Goal: Task Accomplishment & Management: Complete application form

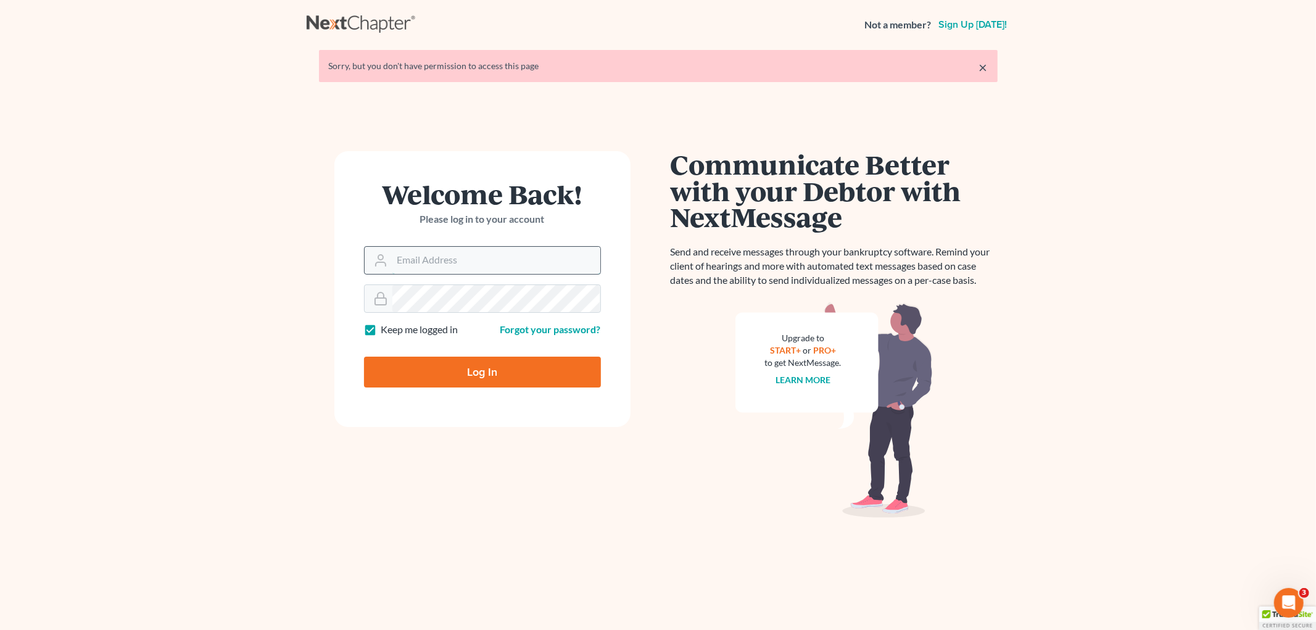
click at [392, 257] on input "Email Address" at bounding box center [496, 260] width 208 height 27
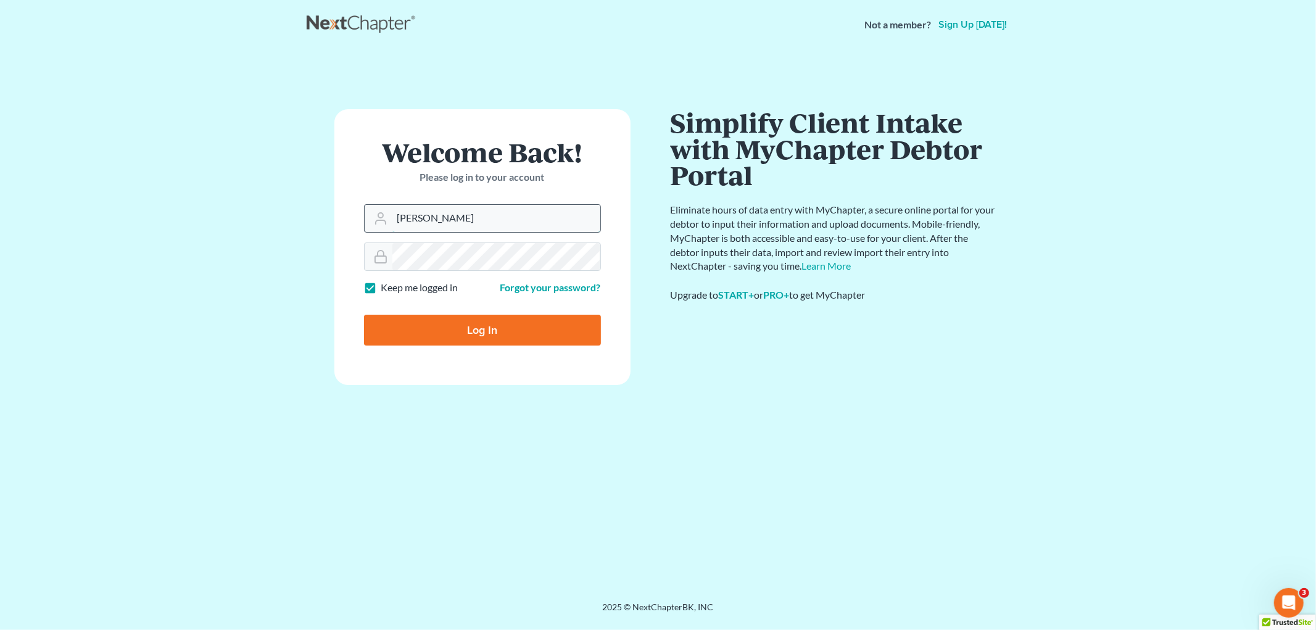
type input "[DOMAIN_NAME][EMAIL_ADDRESS][DOMAIN_NAME]"
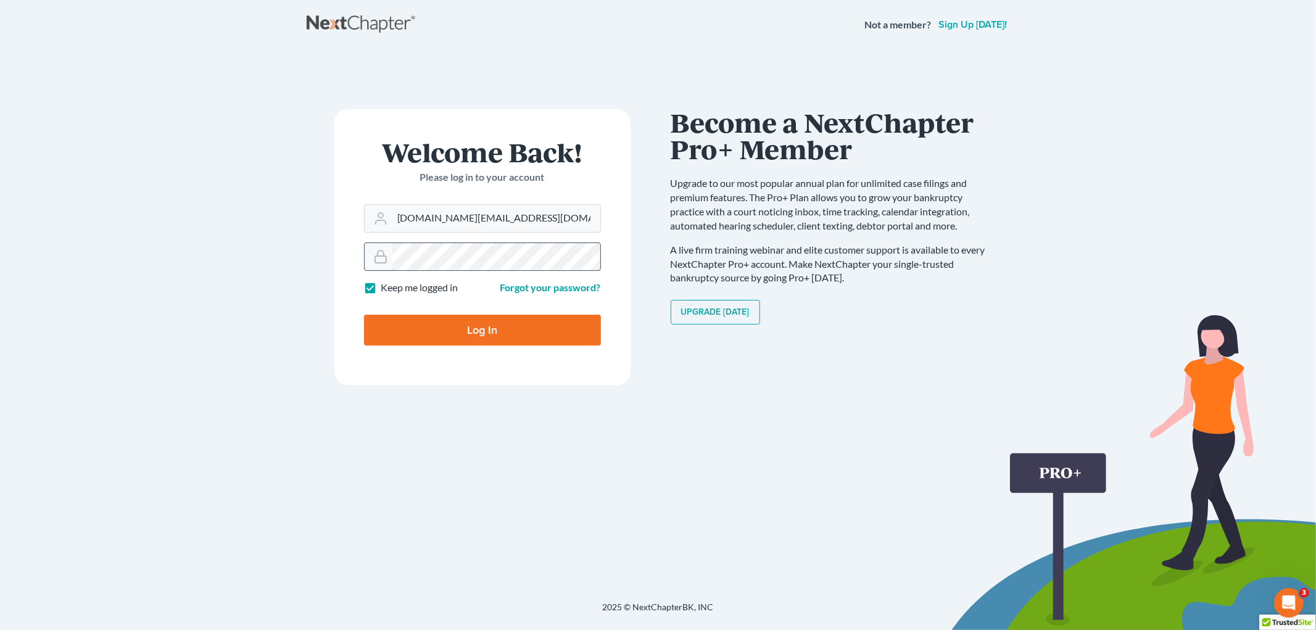
click at [364, 315] on input "Log In" at bounding box center [482, 330] width 237 height 31
type input "Thinking..."
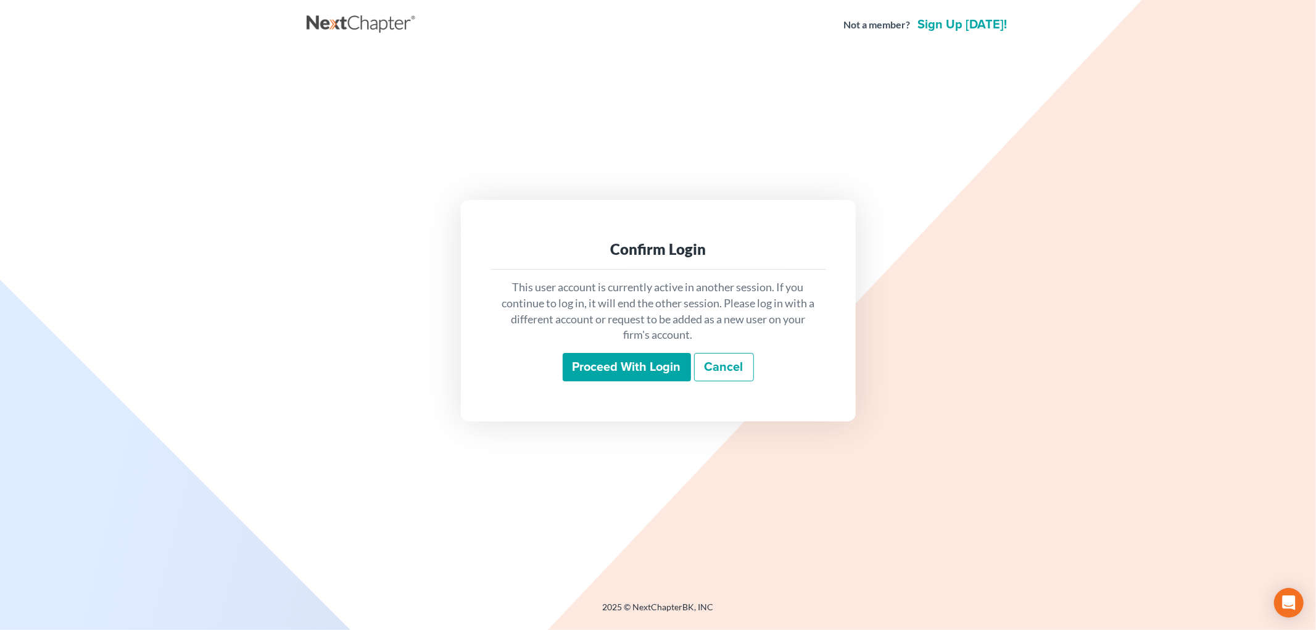
click at [620, 357] on input "Proceed with login" at bounding box center [627, 367] width 128 height 28
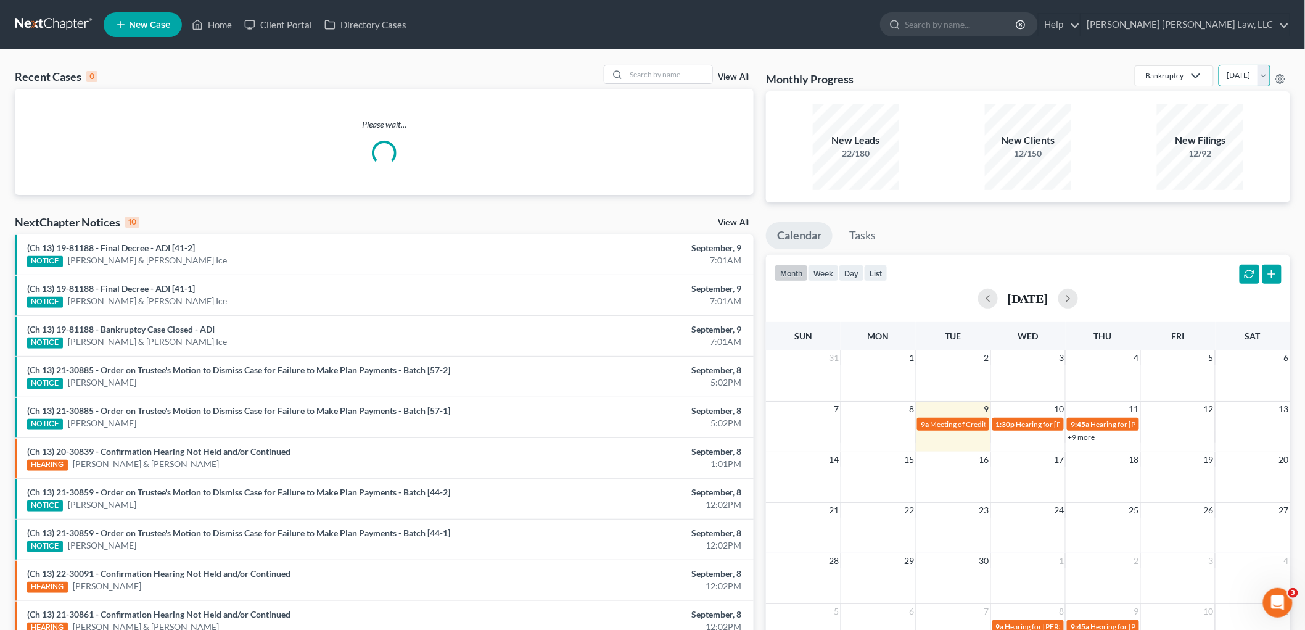
click at [1265, 76] on select "September 2025 August 2025 July 2025 June 2025 May 2025 April 2025 March 2025 F…" at bounding box center [1245, 76] width 52 height 22
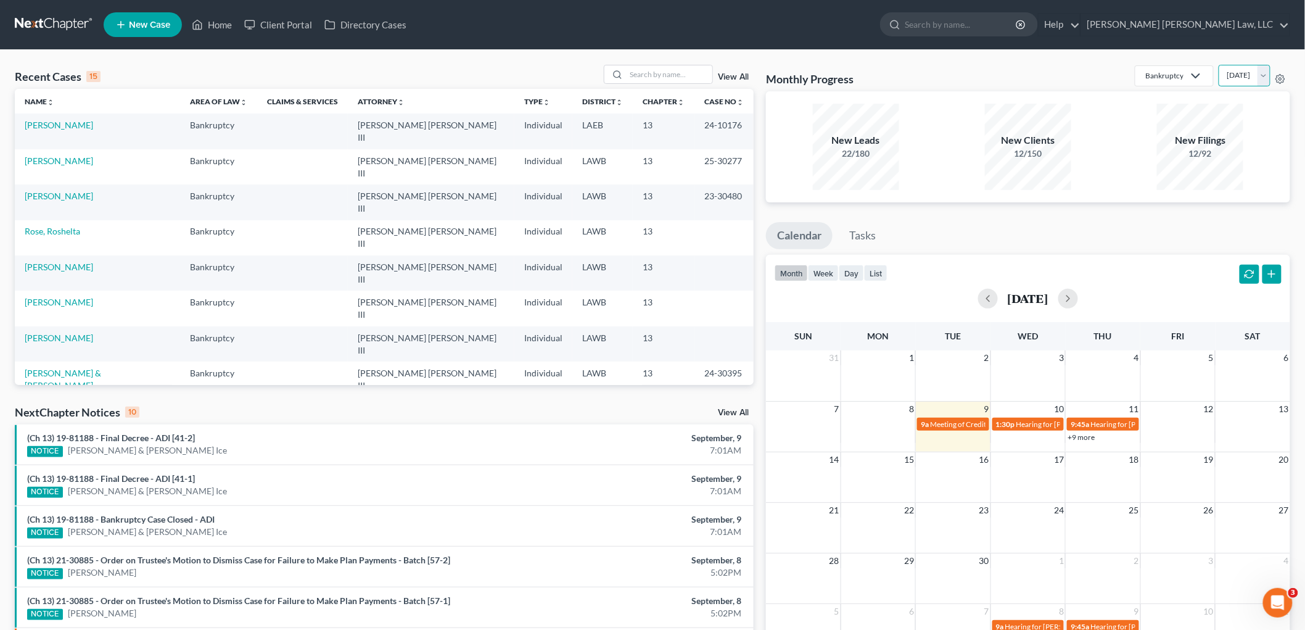
click at [1219, 65] on select "September 2025 August 2025 July 2025 June 2025 May 2025 April 2025 March 2025 F…" at bounding box center [1245, 76] width 52 height 22
click at [1257, 80] on select "September 2025 August 2025 July 2025 June 2025 May 2025 April 2025 March 2025 F…" at bounding box center [1245, 76] width 52 height 22
select select "0"
click at [1219, 65] on select "September 2025 August 2025 July 2025 June 2025 May 2025 April 2025 March 2025 F…" at bounding box center [1245, 76] width 52 height 22
click at [49, 439] on link "James, Kimberly" at bounding box center [59, 444] width 68 height 10
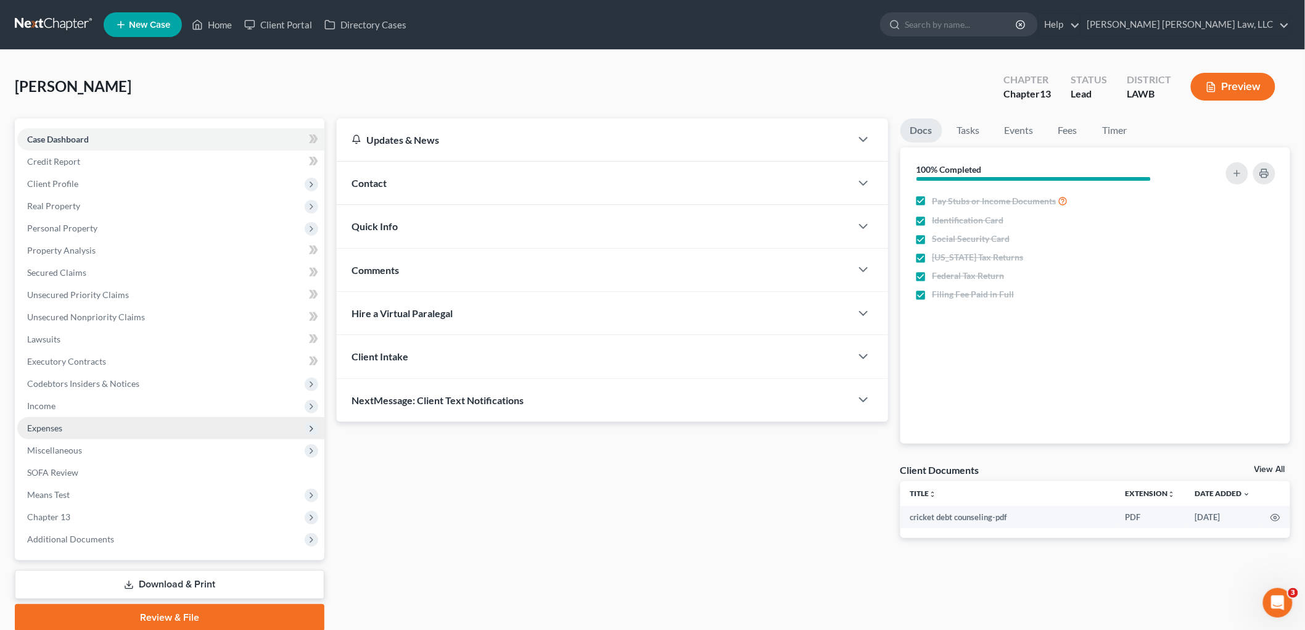
scroll to position [46, 0]
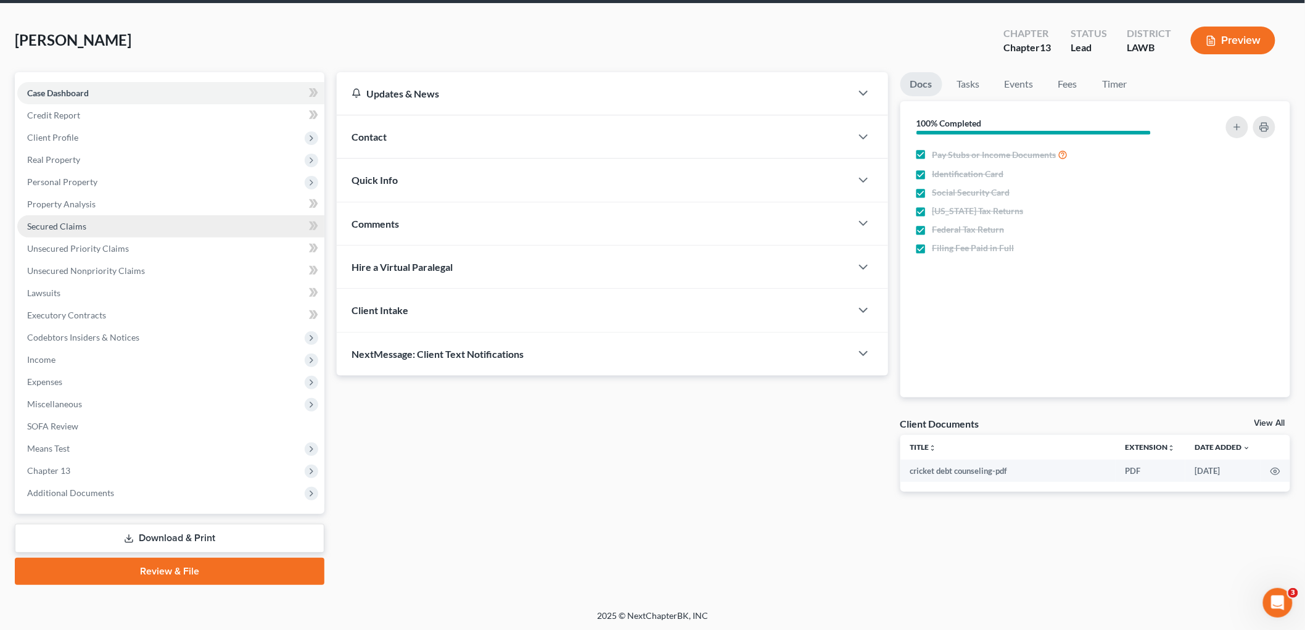
click at [64, 222] on span "Secured Claims" at bounding box center [56, 226] width 59 height 10
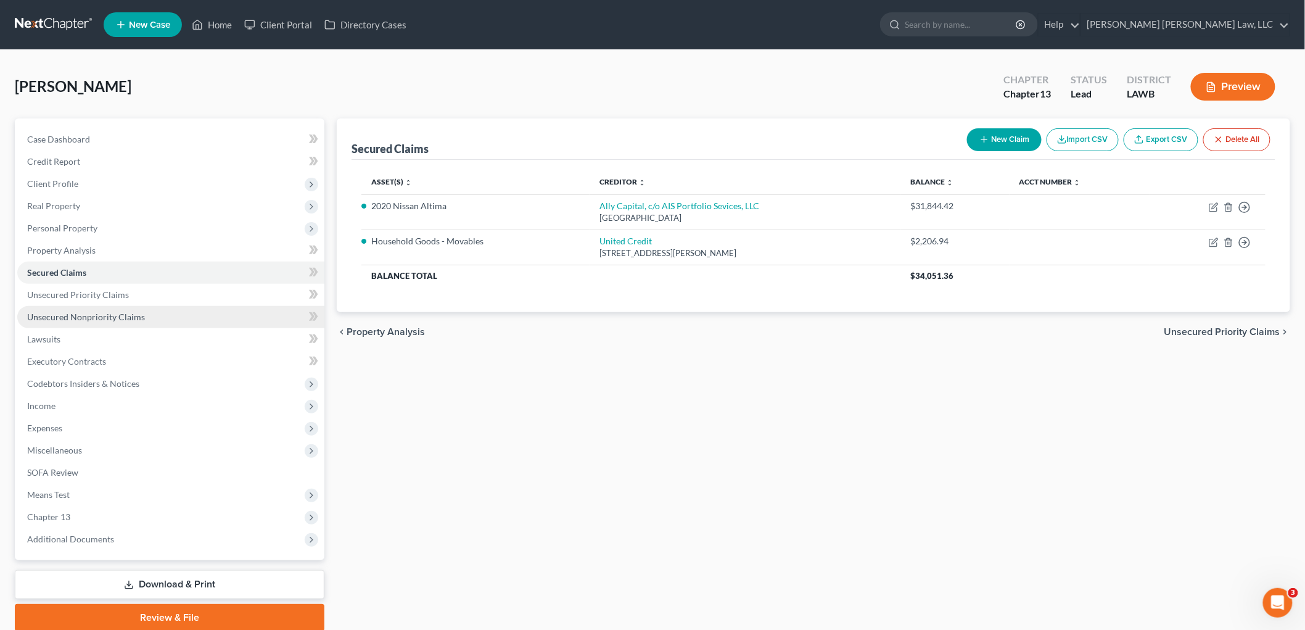
click at [110, 312] on span "Unsecured Nonpriority Claims" at bounding box center [86, 317] width 118 height 10
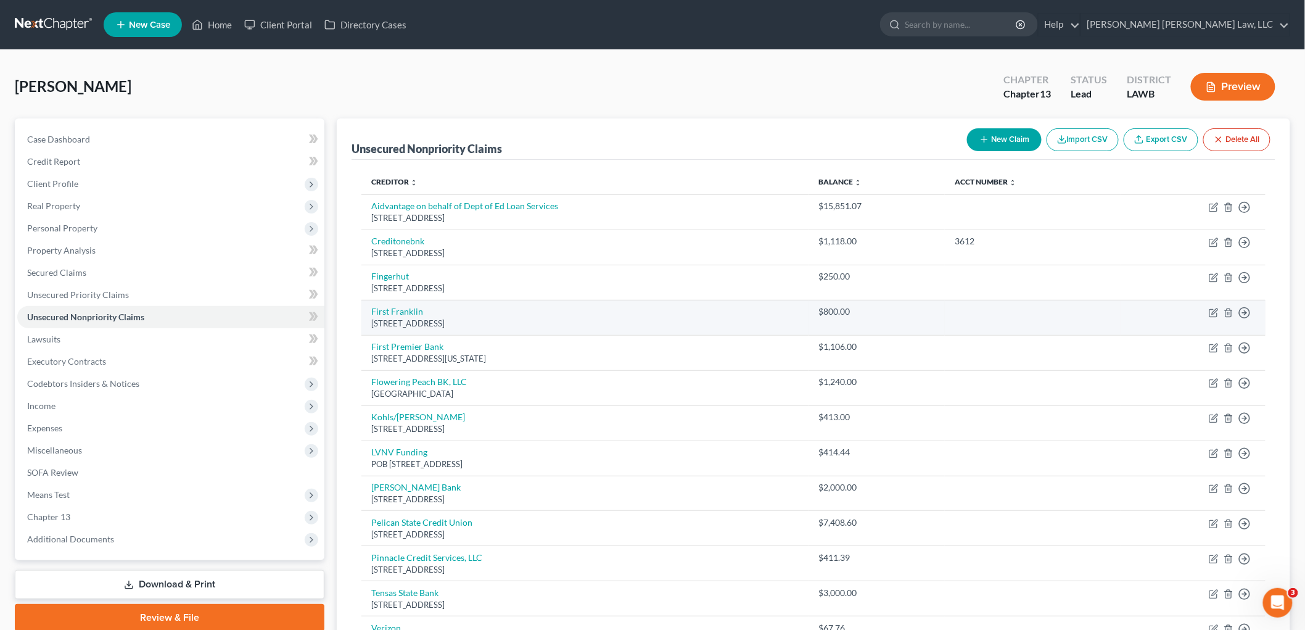
scroll to position [68, 0]
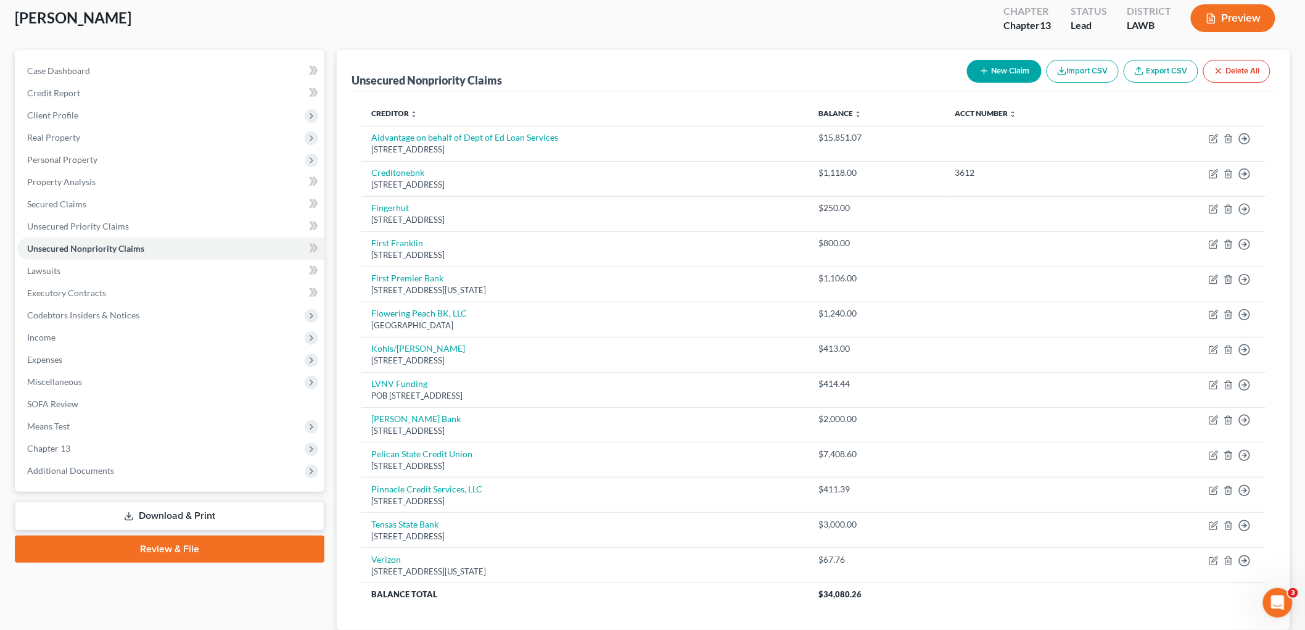
click at [162, 545] on link "Review & File" at bounding box center [170, 548] width 310 height 27
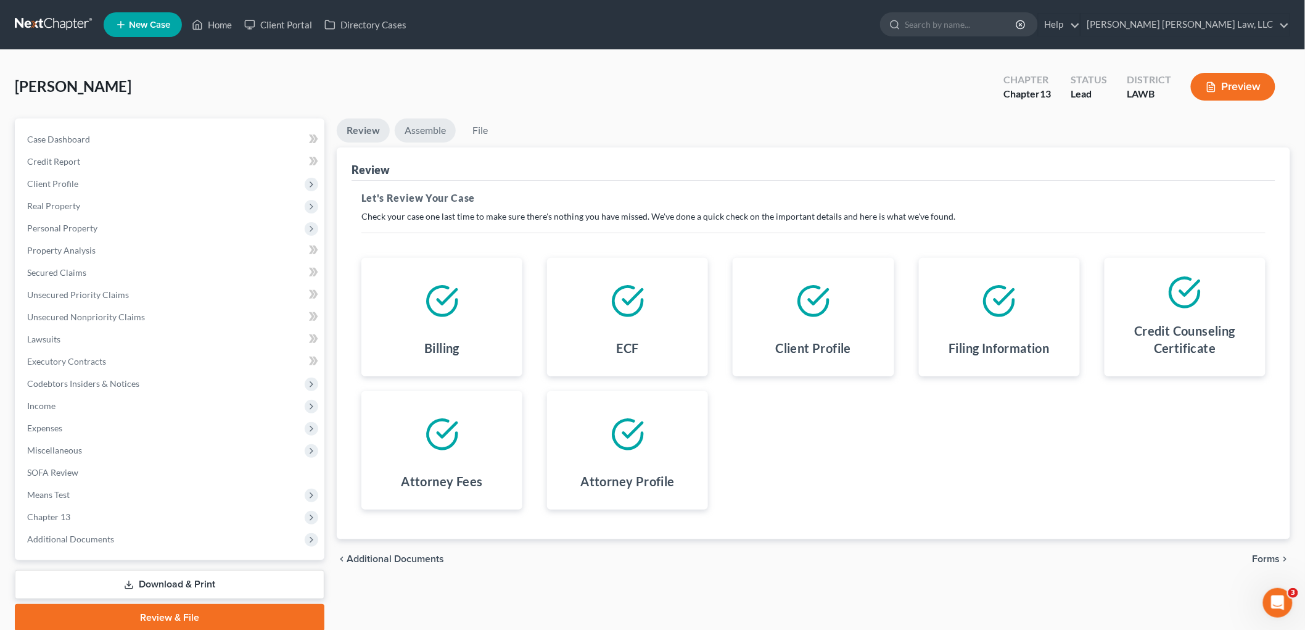
click at [431, 128] on link "Assemble" at bounding box center [425, 130] width 61 height 24
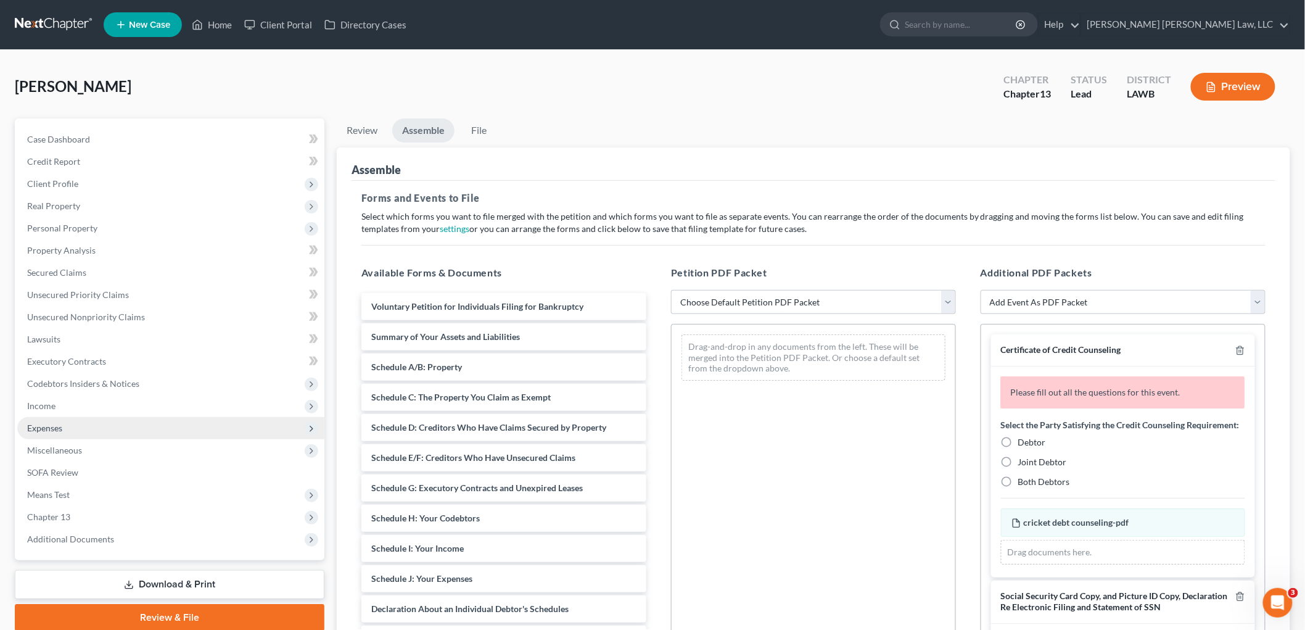
click at [46, 426] on span "Expenses" at bounding box center [44, 428] width 35 height 10
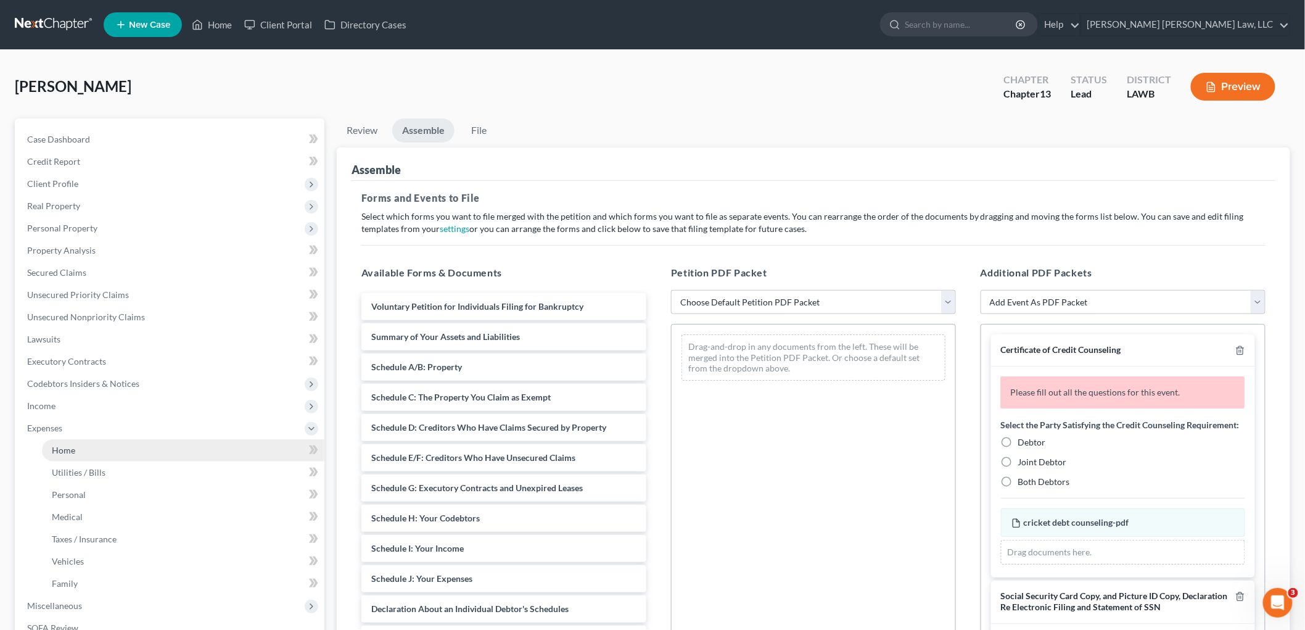
click at [85, 451] on link "Home" at bounding box center [183, 450] width 283 height 22
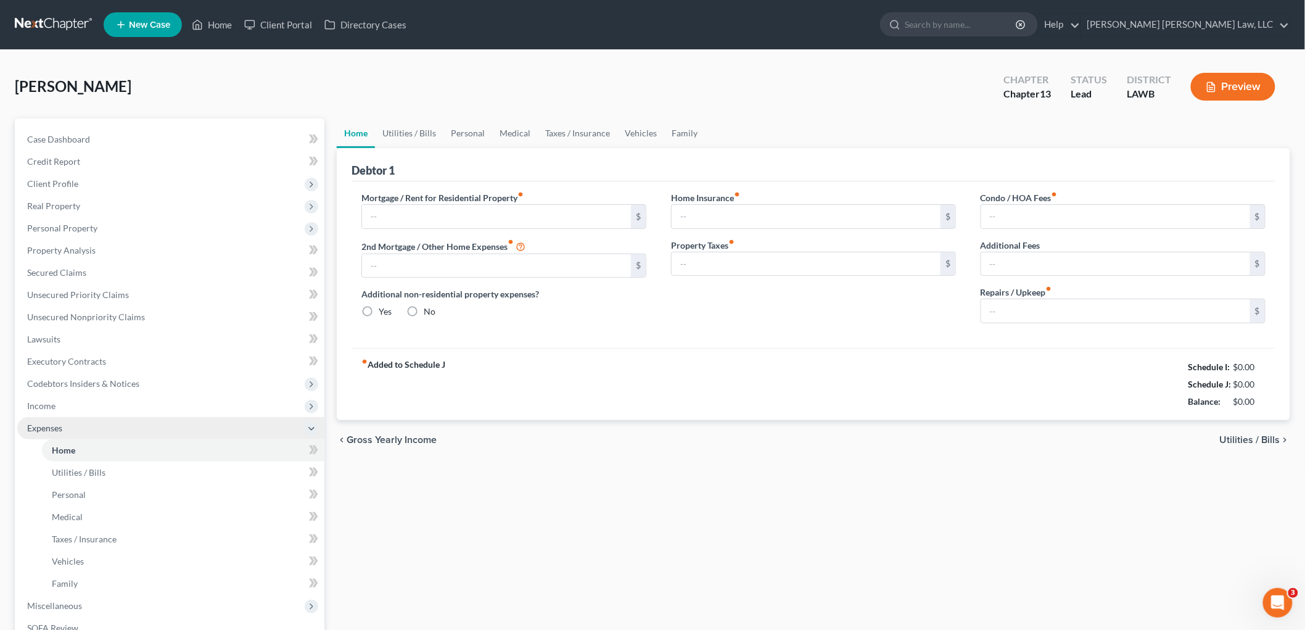
type input "575.00"
type input "0.00"
radio input "true"
type input "0.00"
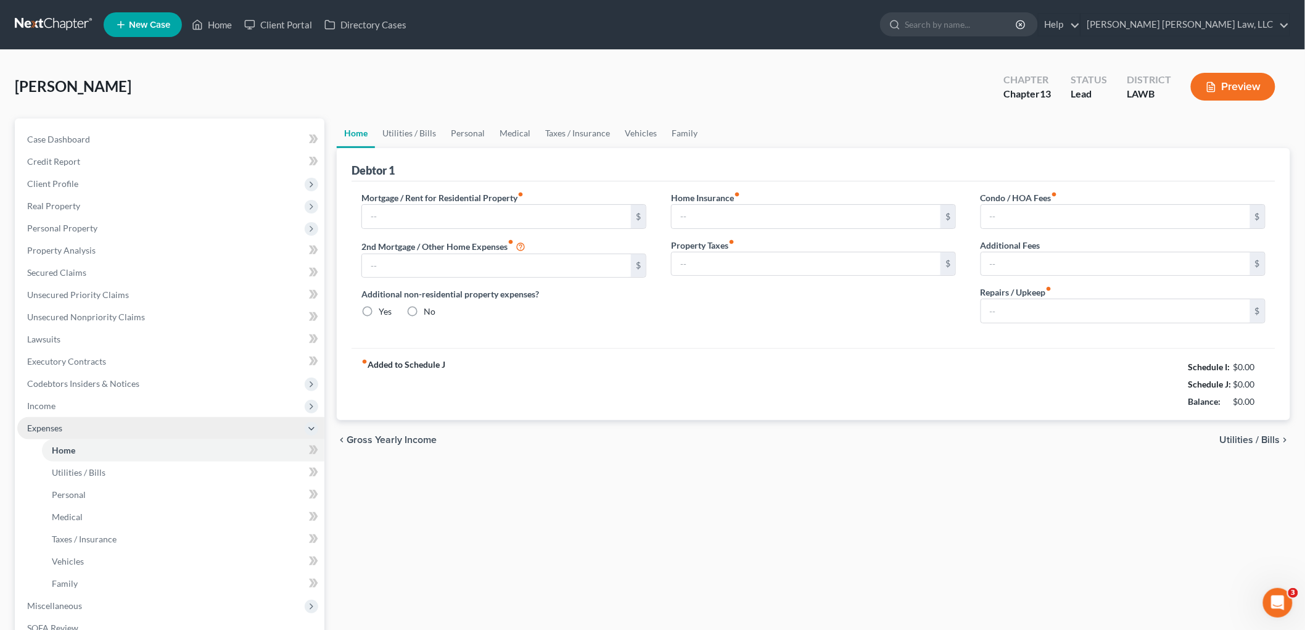
type input "0.00"
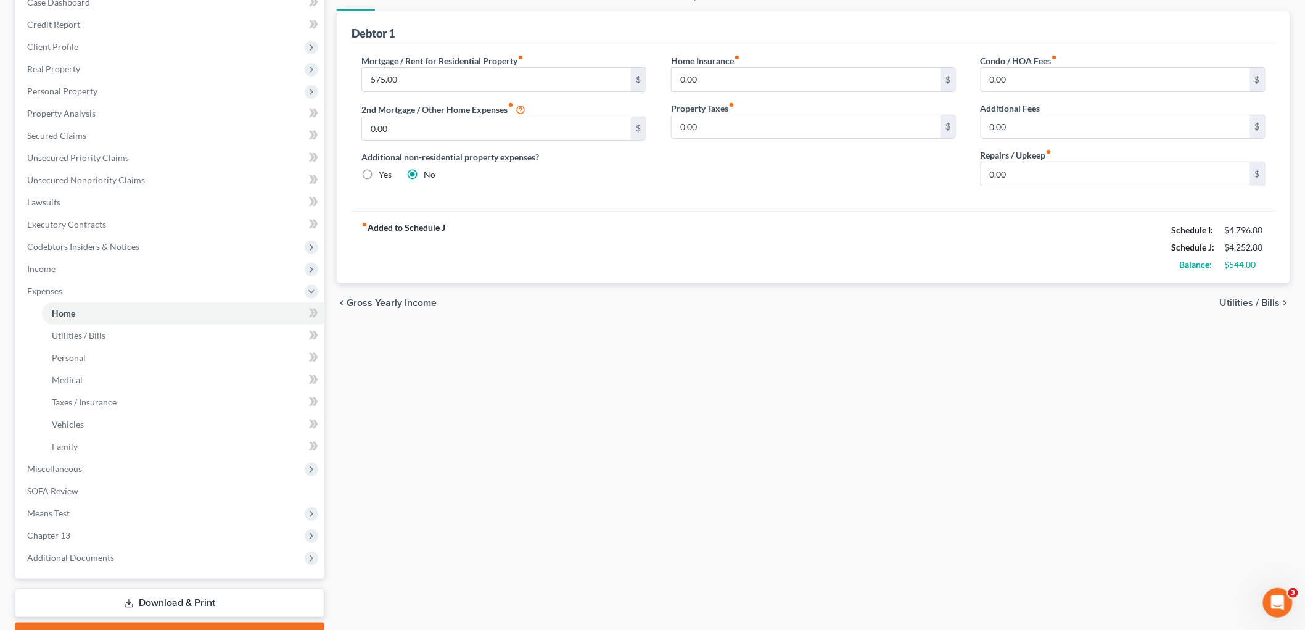
scroll to position [202, 0]
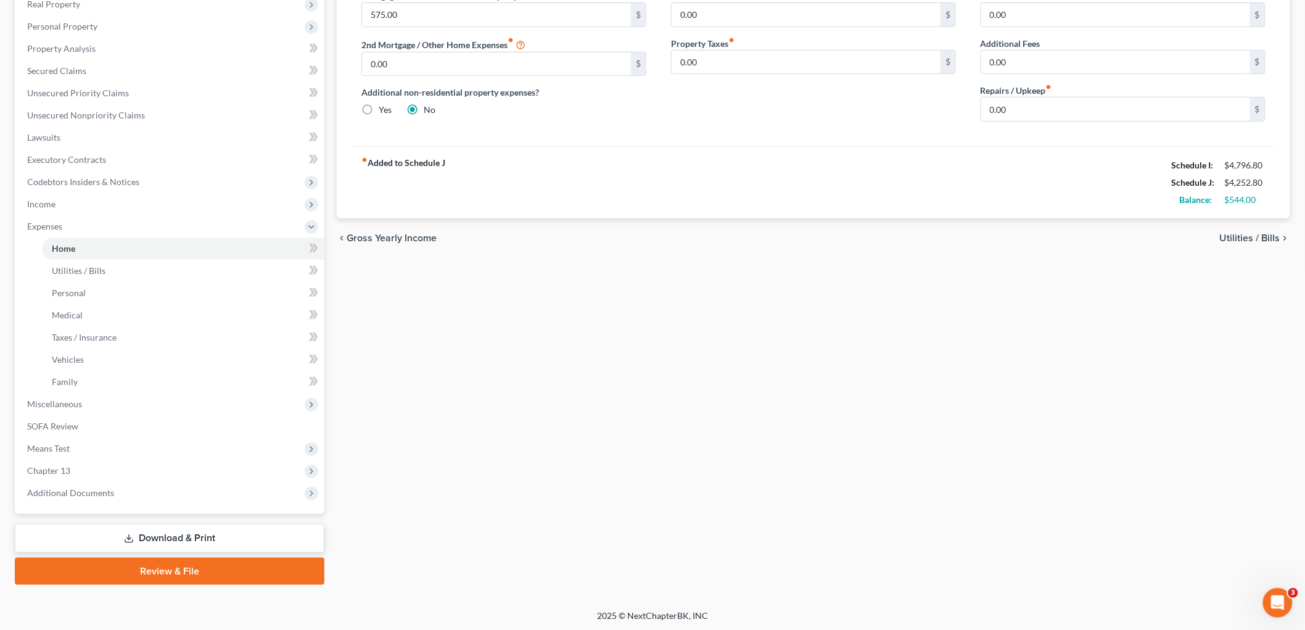
click at [200, 576] on link "Review & File" at bounding box center [170, 571] width 310 height 27
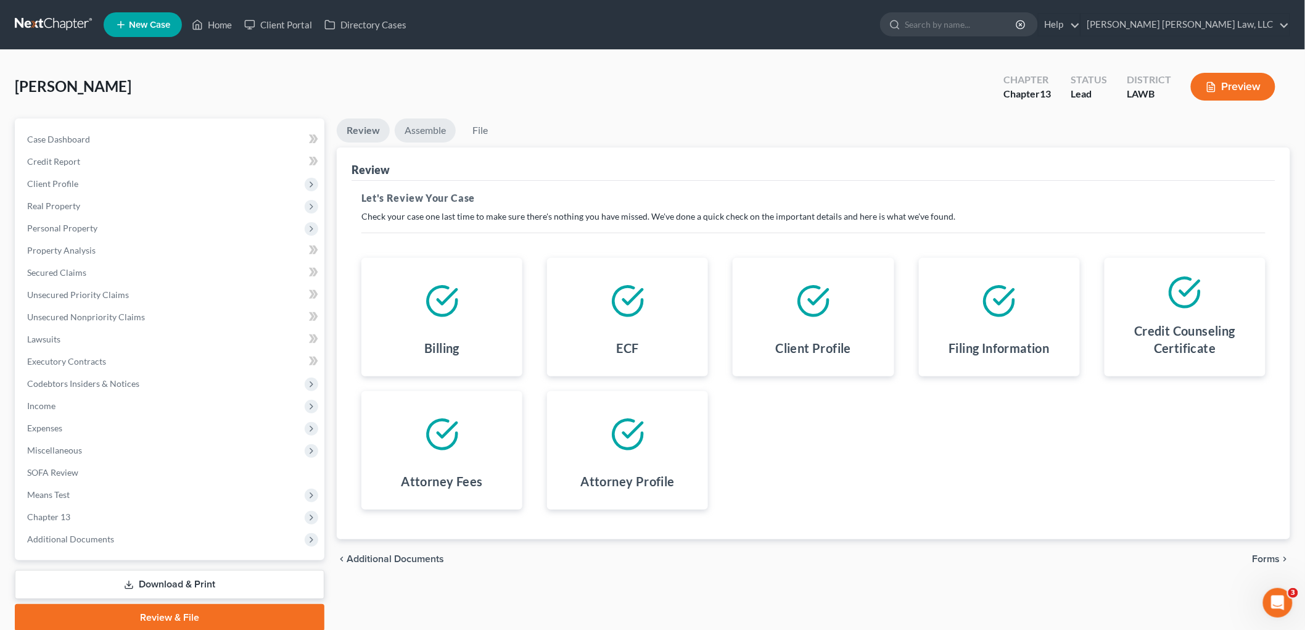
click at [426, 131] on link "Assemble" at bounding box center [425, 130] width 61 height 24
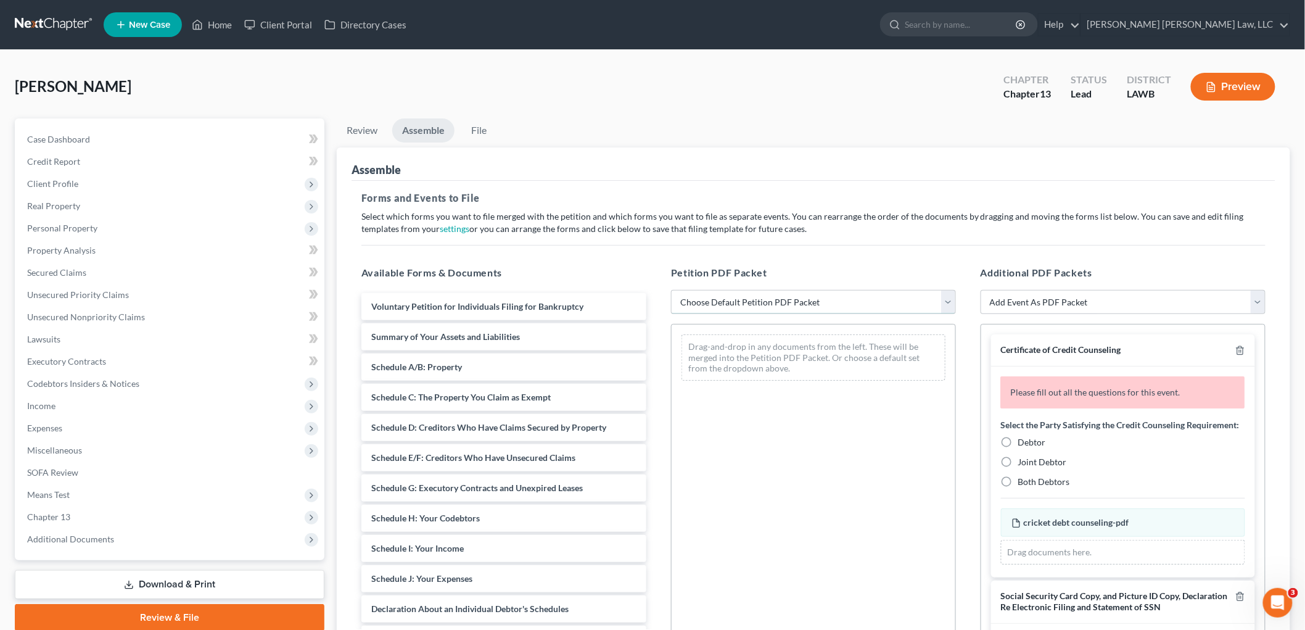
click at [723, 299] on select "Choose Default Petition PDF Packet Complete Bankruptcy Petition (all forms and …" at bounding box center [813, 302] width 285 height 25
select select "0"
click at [671, 290] on select "Choose Default Petition PDF Packet Complete Bankruptcy Petition (all forms and …" at bounding box center [813, 302] width 285 height 25
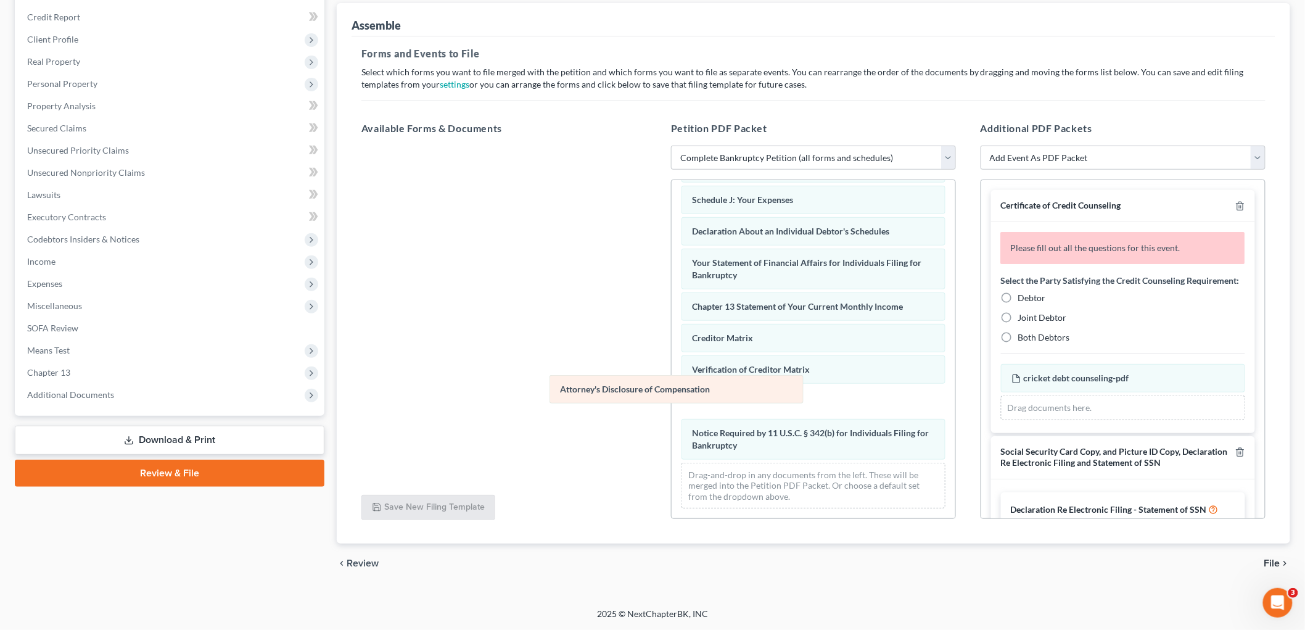
scroll to position [270, 0]
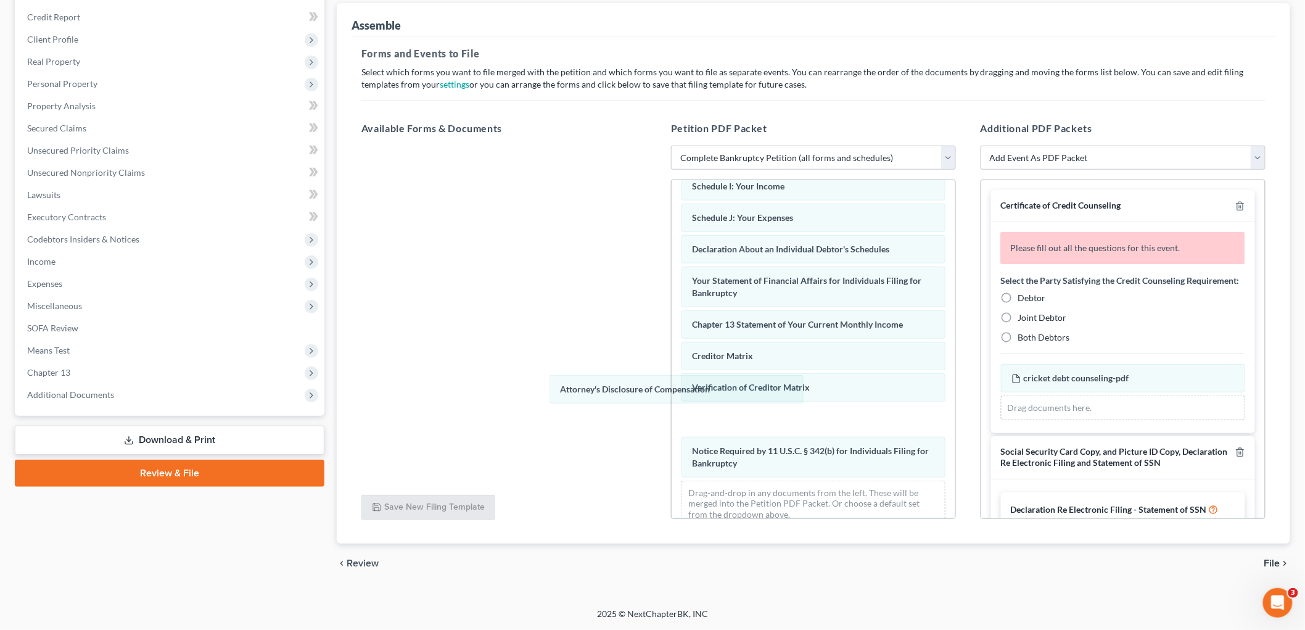
drag, startPoint x: 762, startPoint y: 455, endPoint x: 473, endPoint y: 331, distance: 314.8
click at [672, 333] on div "Attorney's Disclosure of Compensation Voluntary Petition for Individuals Filing…" at bounding box center [814, 224] width 284 height 626
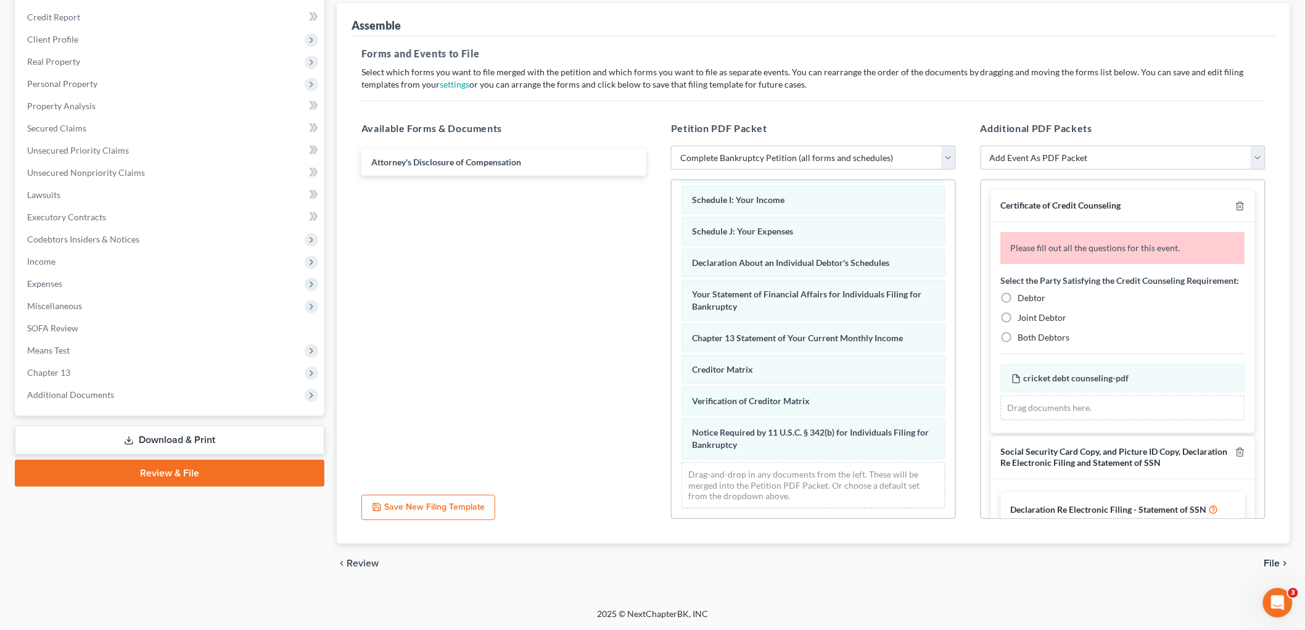
click at [1018, 304] on label "Debtor" at bounding box center [1032, 298] width 28 height 12
click at [1023, 300] on input "Debtor" at bounding box center [1027, 296] width 8 height 8
radio input "true"
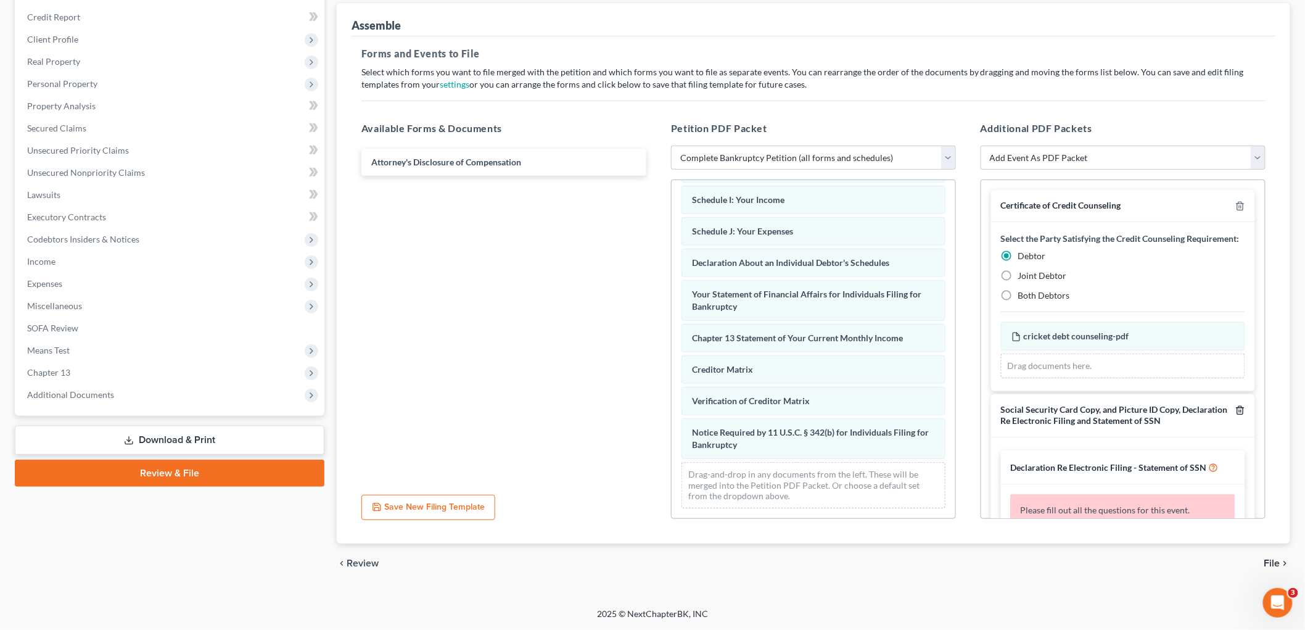
click at [1236, 415] on icon "button" at bounding box center [1241, 410] width 10 height 10
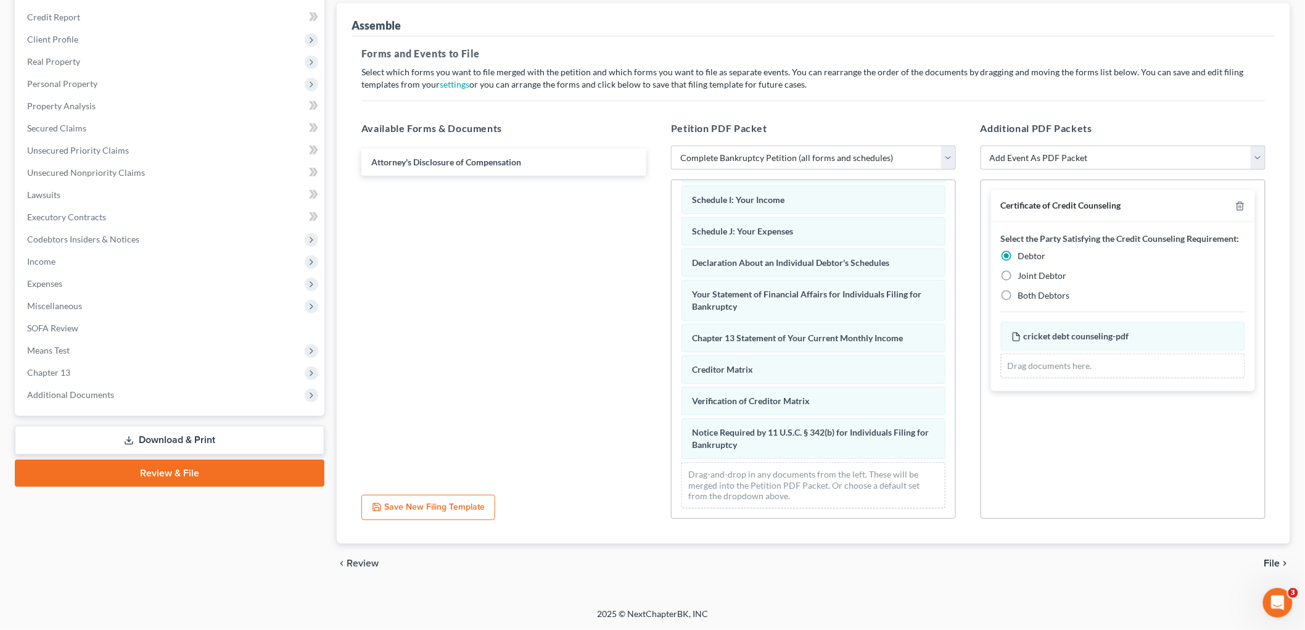
scroll to position [0, 0]
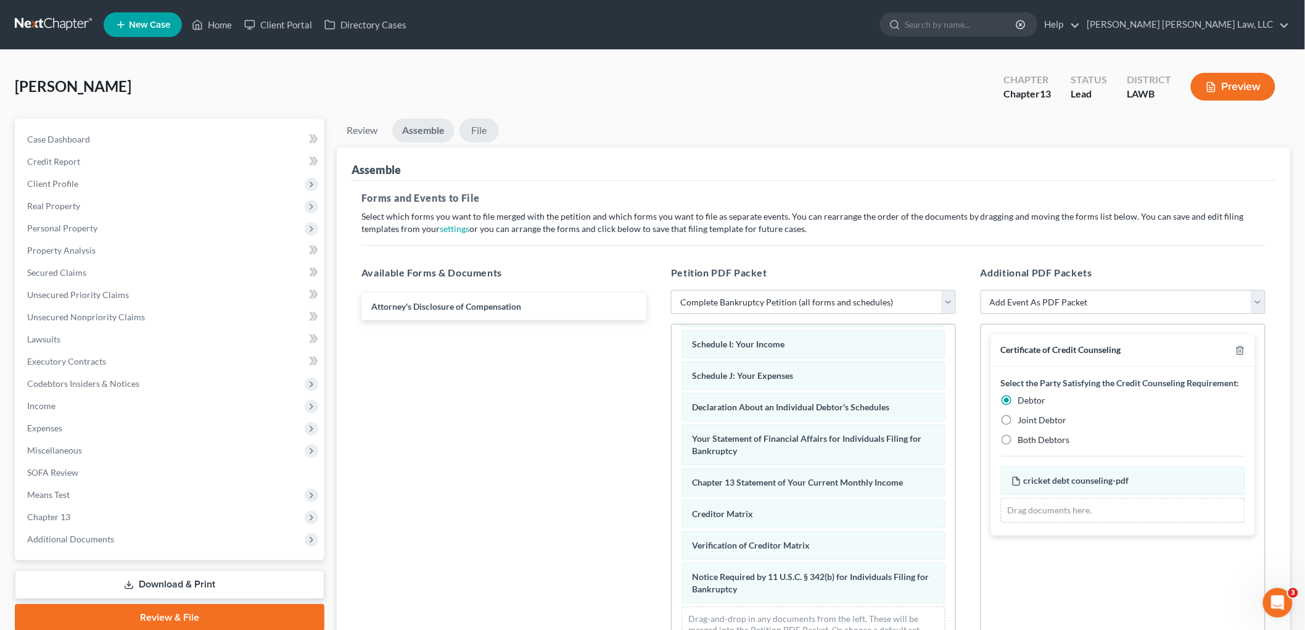
click at [484, 131] on link "File" at bounding box center [479, 130] width 39 height 24
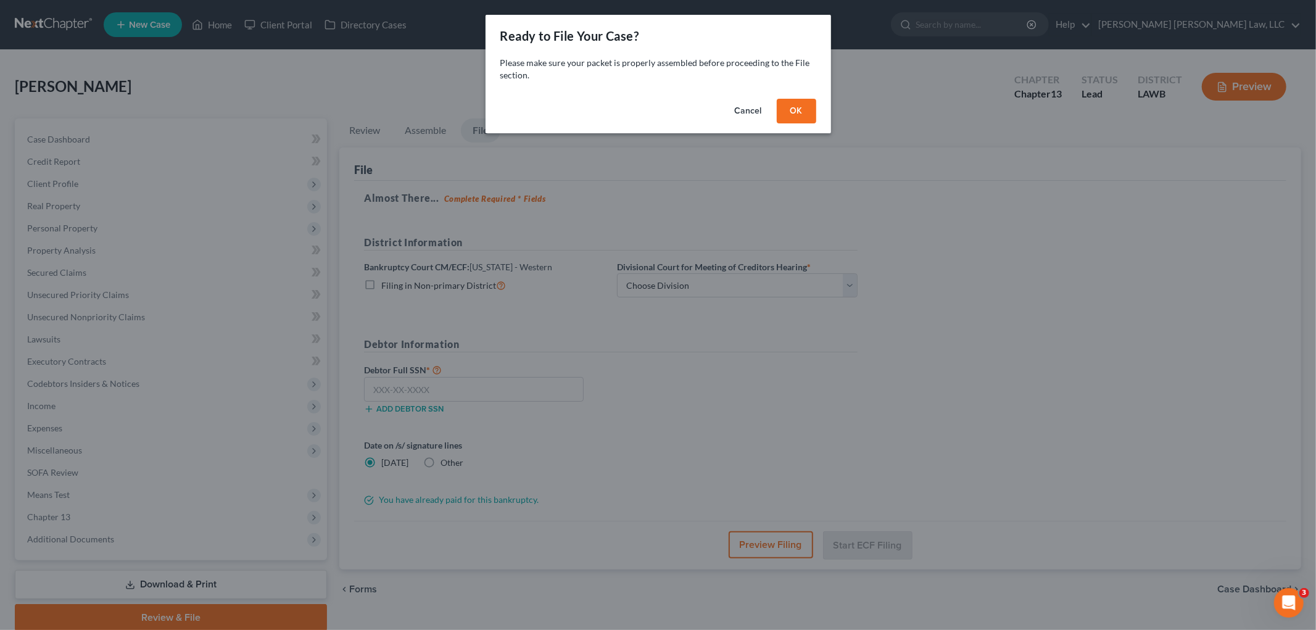
click at [791, 110] on button "OK" at bounding box center [796, 111] width 39 height 25
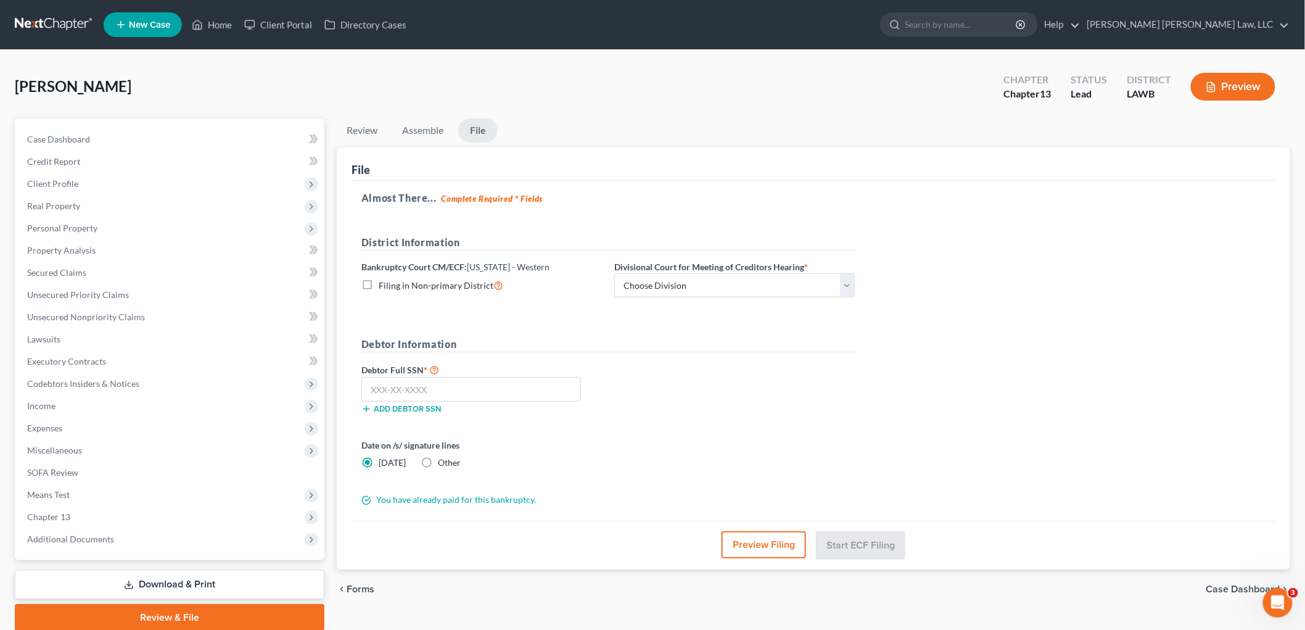
click at [379, 284] on label "Filing in Non-primary District" at bounding box center [441, 285] width 125 height 14
click at [384, 284] on input "Filing in Non-primary District" at bounding box center [388, 282] width 8 height 8
checkbox input "true"
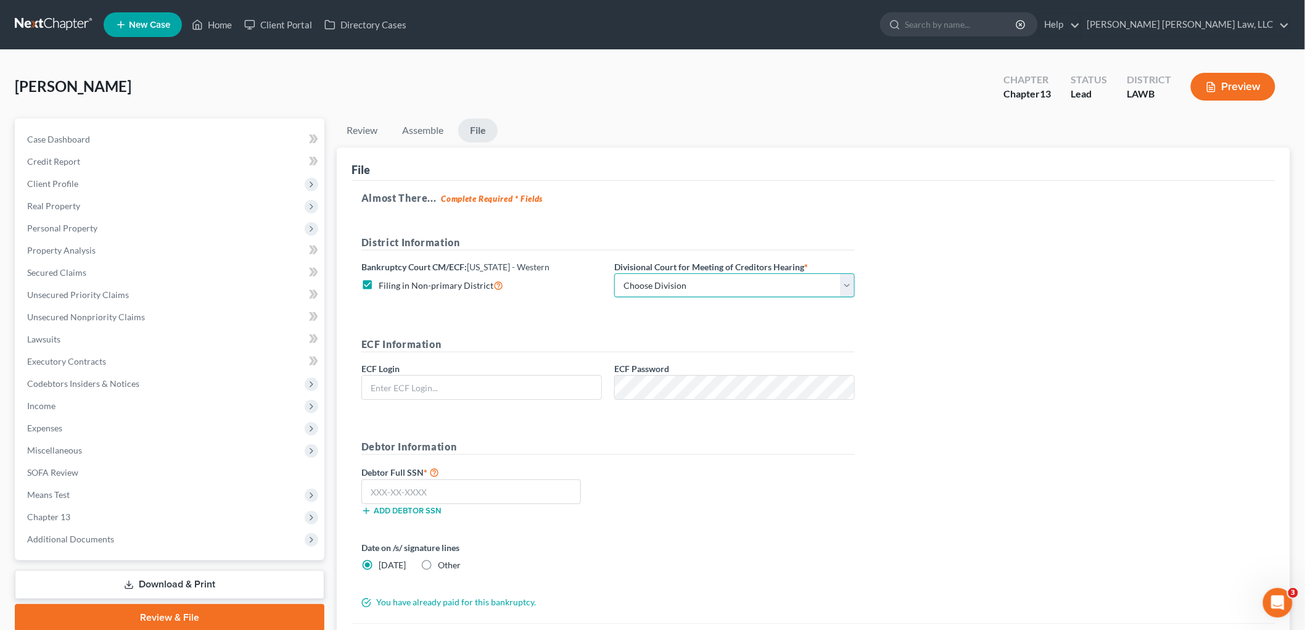
click at [655, 284] on select "Choose Division Alexandria Lafayette-Opelousas Lake Charles Monroe Shreveport" at bounding box center [734, 285] width 241 height 25
select select "3"
click at [614, 273] on select "Choose Division Alexandria Lafayette-Opelousas Lake Charles Monroe Shreveport" at bounding box center [734, 285] width 241 height 25
click at [533, 389] on input "text" at bounding box center [481, 387] width 239 height 23
type input "eoyoung3p"
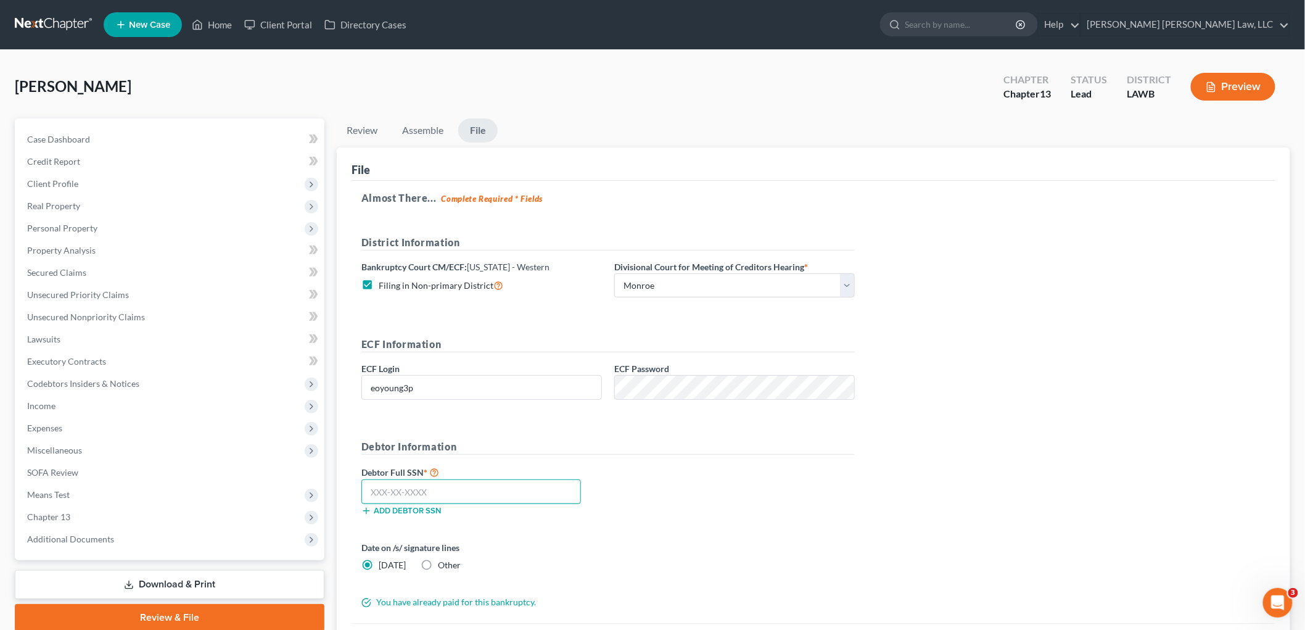
click at [432, 494] on input "text" at bounding box center [471, 491] width 220 height 25
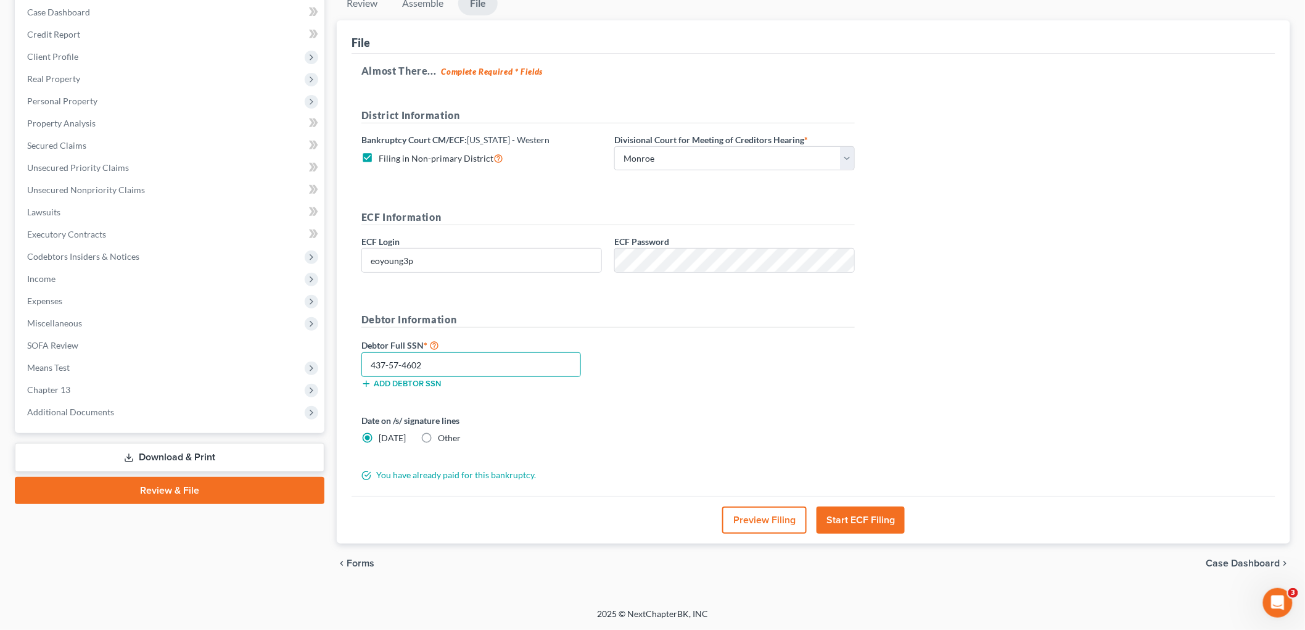
type input "437-57-4602"
click at [836, 522] on button "Start ECF Filing" at bounding box center [861, 519] width 88 height 27
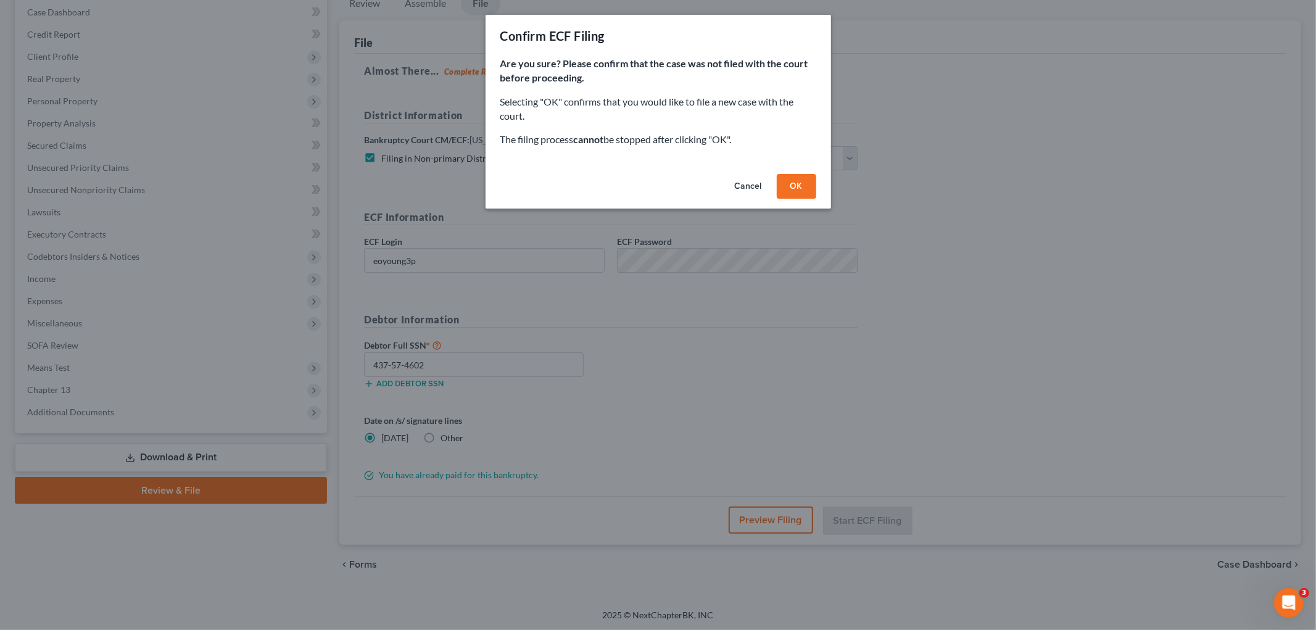
click at [803, 193] on button "OK" at bounding box center [796, 186] width 39 height 25
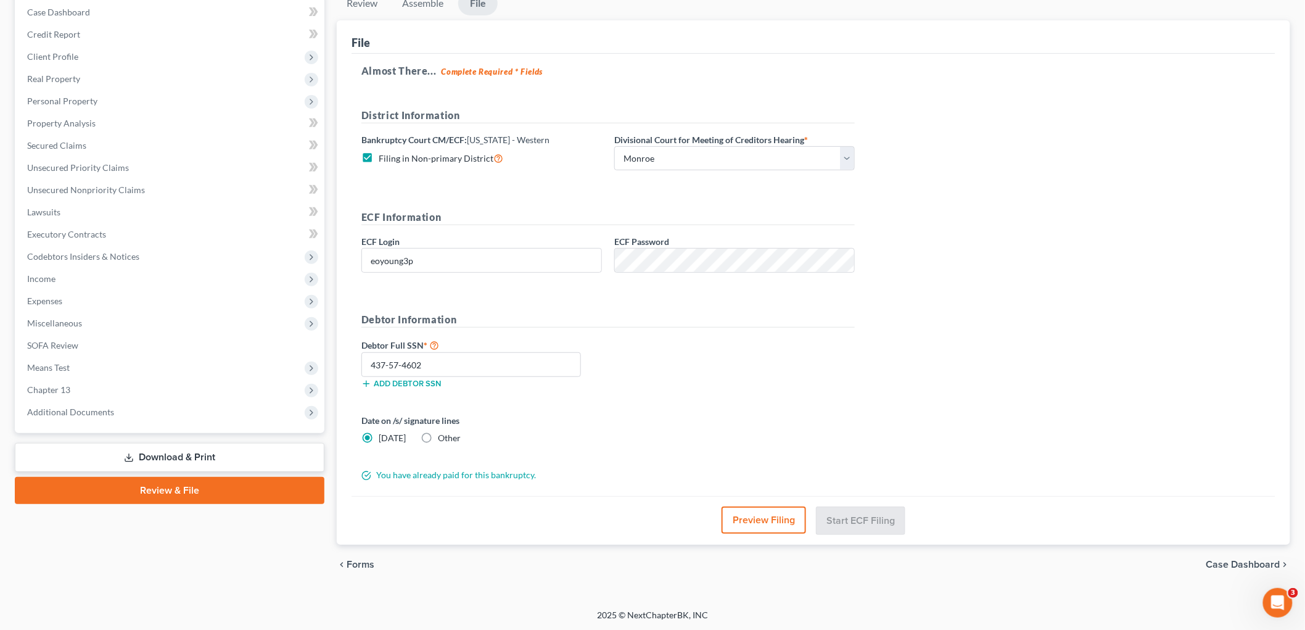
scroll to position [46, 0]
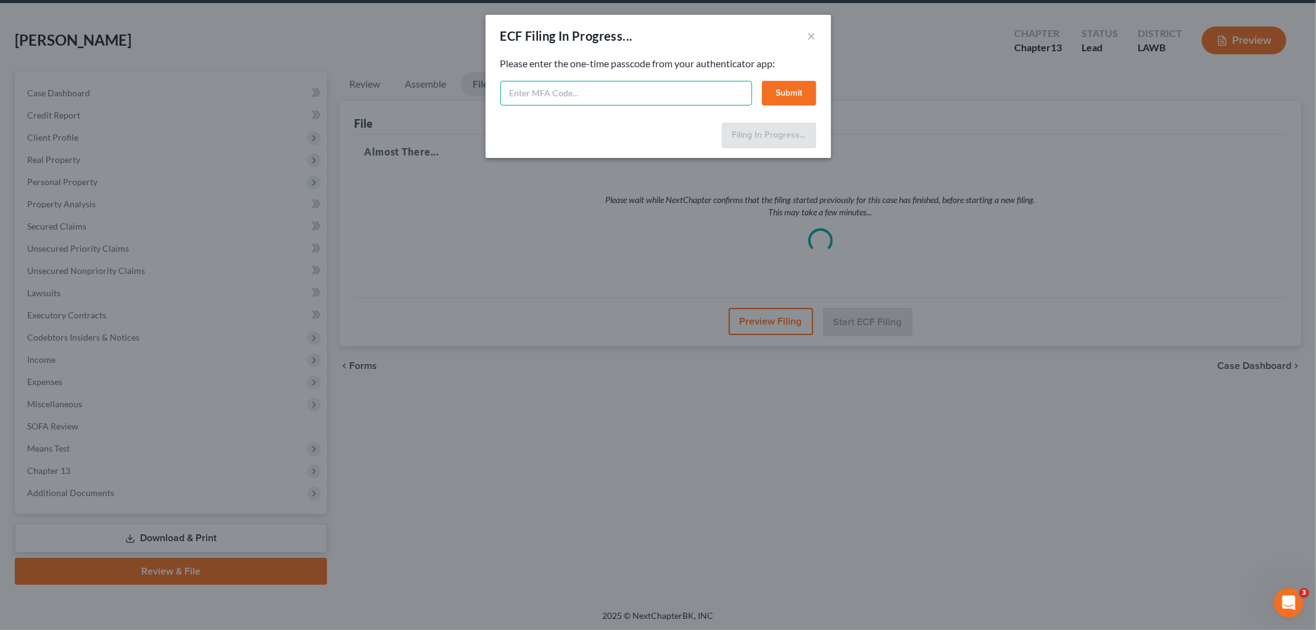
click at [572, 89] on input "text" at bounding box center [626, 93] width 252 height 25
select select "3"
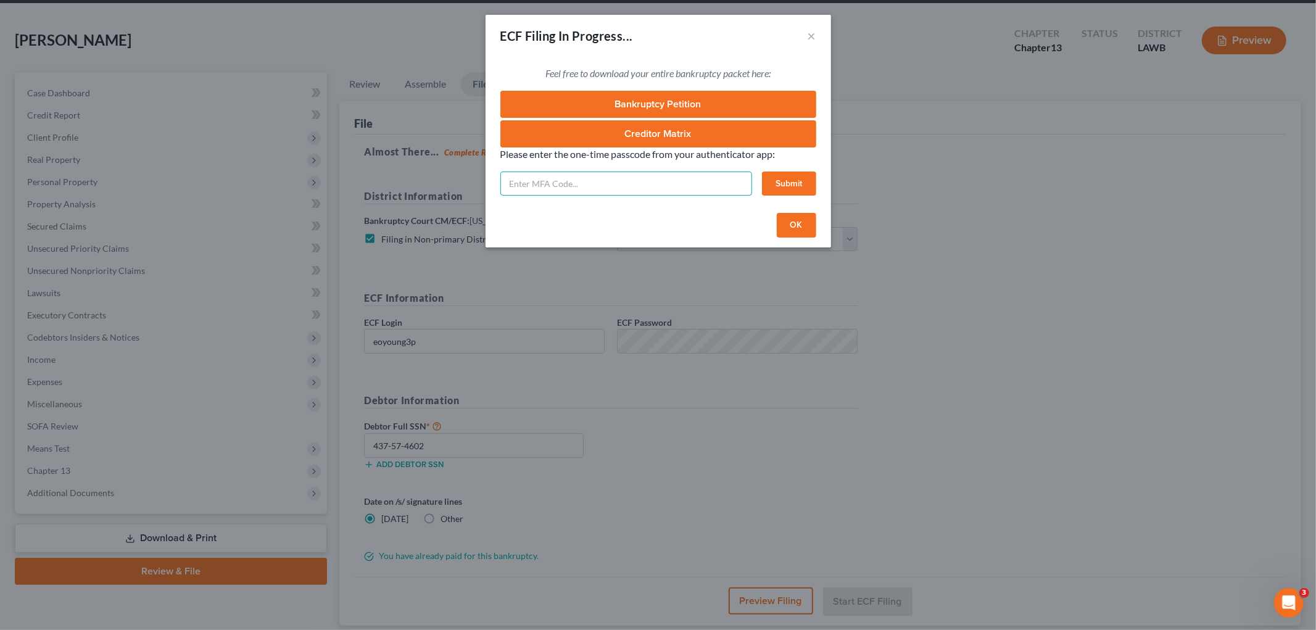
click at [601, 184] on input "text" at bounding box center [626, 183] width 252 height 25
type input "715219"
click at [768, 180] on button "Submit" at bounding box center [789, 183] width 54 height 25
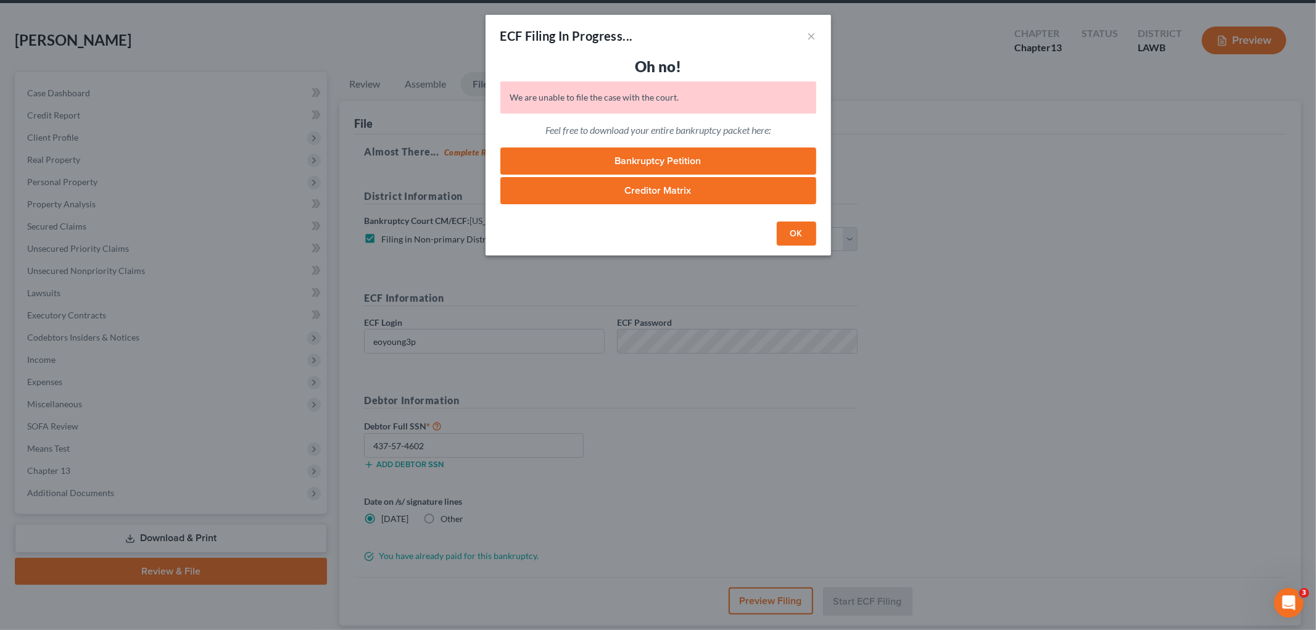
click at [796, 233] on button "OK" at bounding box center [796, 233] width 39 height 25
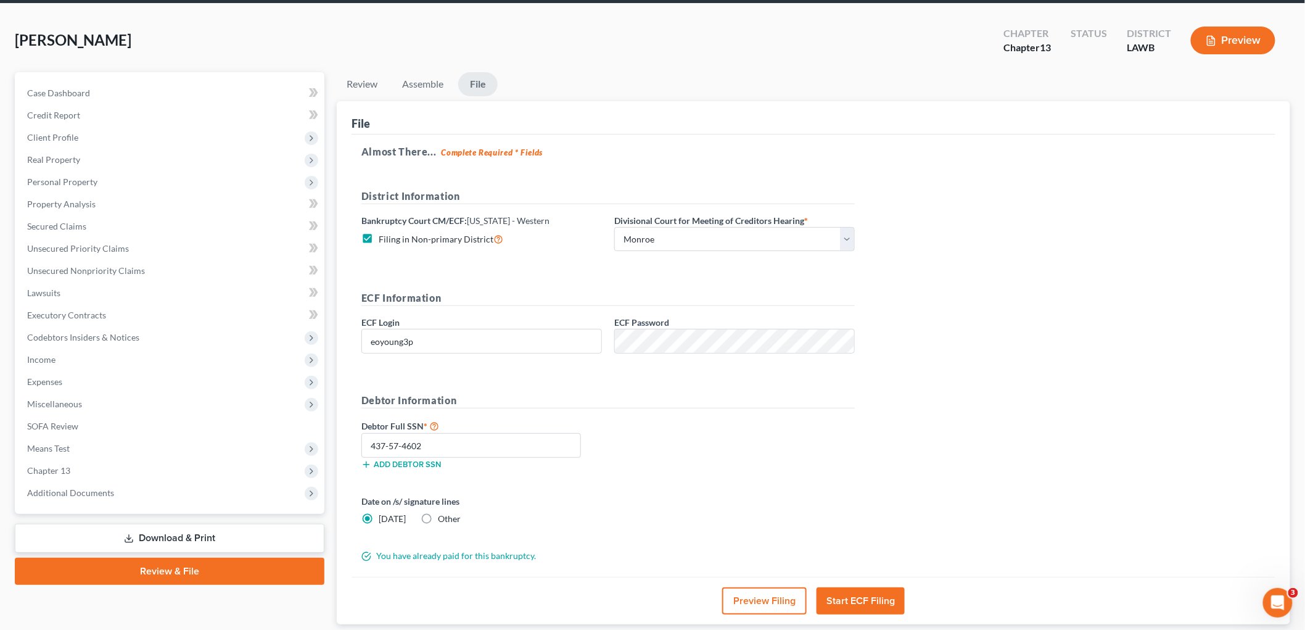
click at [846, 601] on button "Start ECF Filing" at bounding box center [861, 600] width 88 height 27
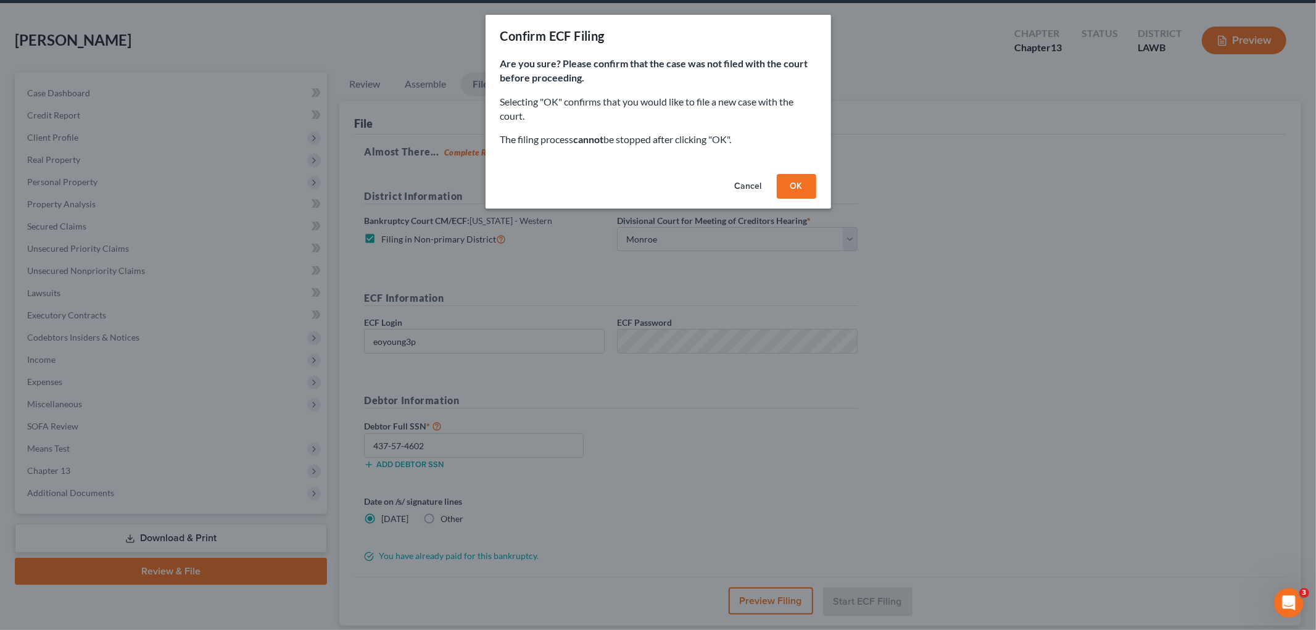
click at [800, 183] on button "OK" at bounding box center [796, 186] width 39 height 25
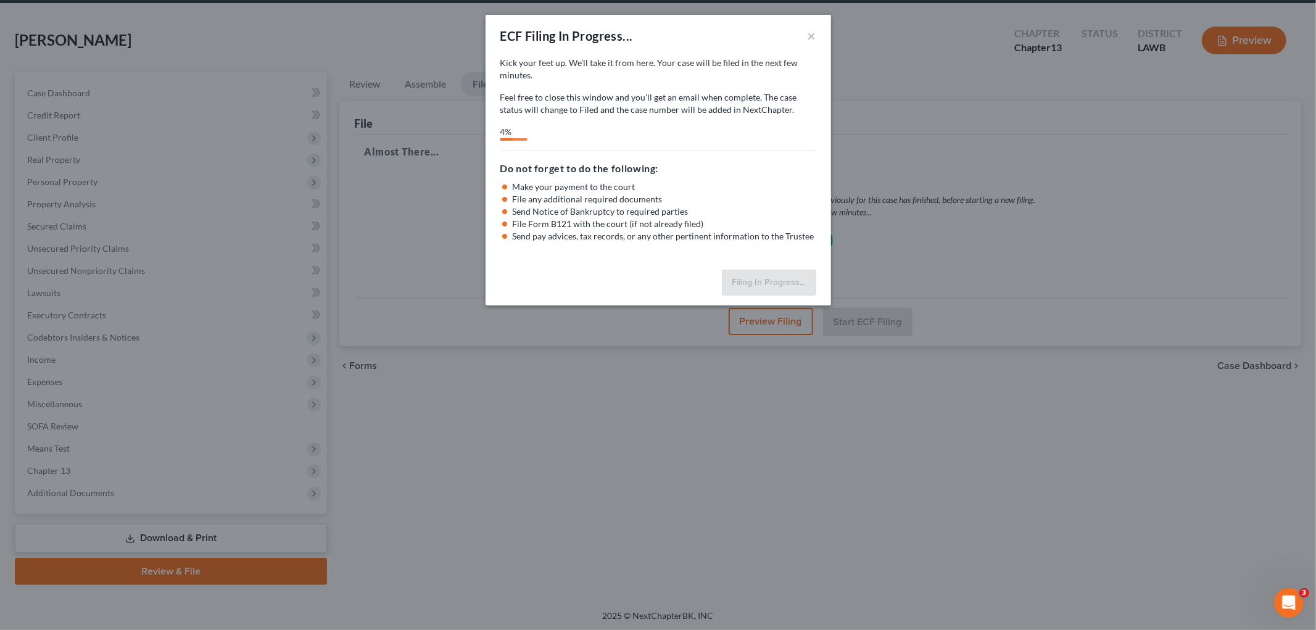
select select "3"
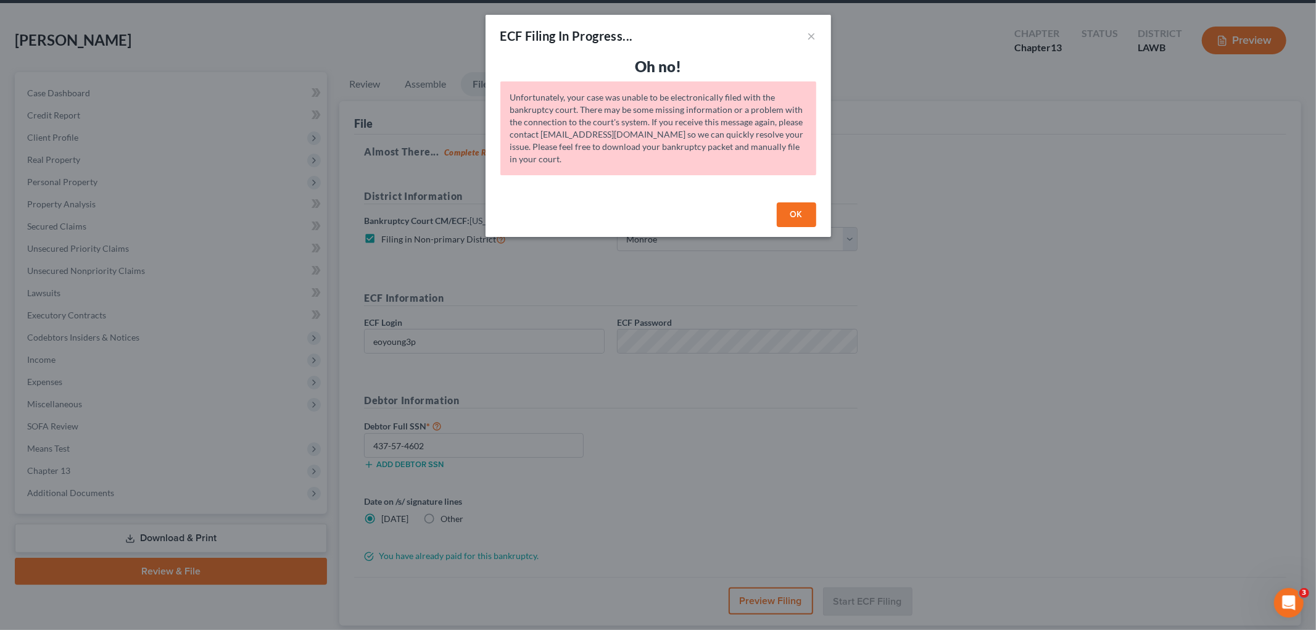
click at [788, 211] on button "OK" at bounding box center [796, 214] width 39 height 25
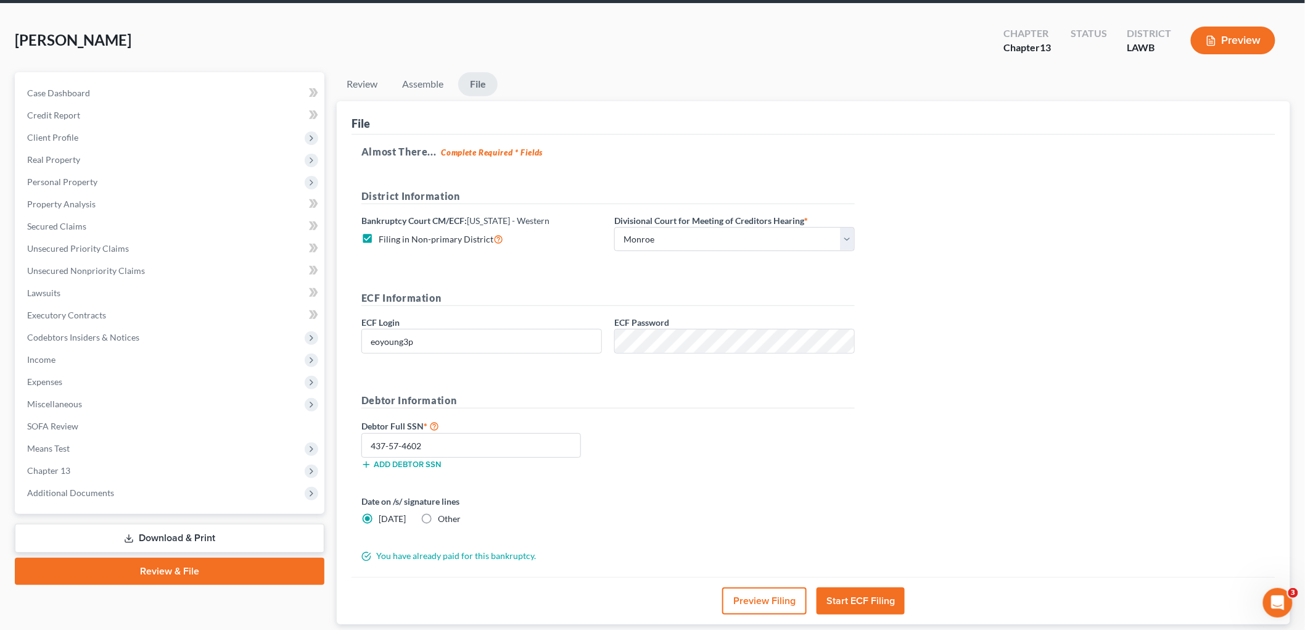
click at [844, 600] on button "Start ECF Filing" at bounding box center [861, 600] width 88 height 27
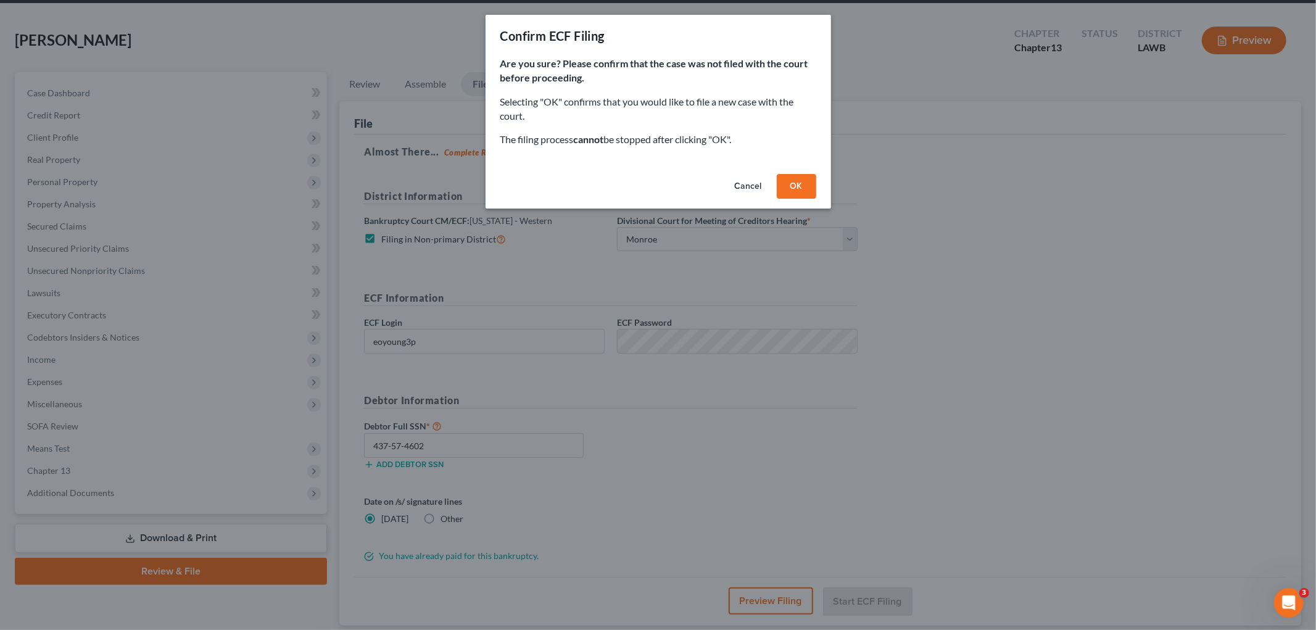
click at [803, 165] on div "Are you sure? Please confirm that the case was not filed with the court before …" at bounding box center [657, 113] width 345 height 112
click at [806, 176] on button "OK" at bounding box center [796, 186] width 39 height 25
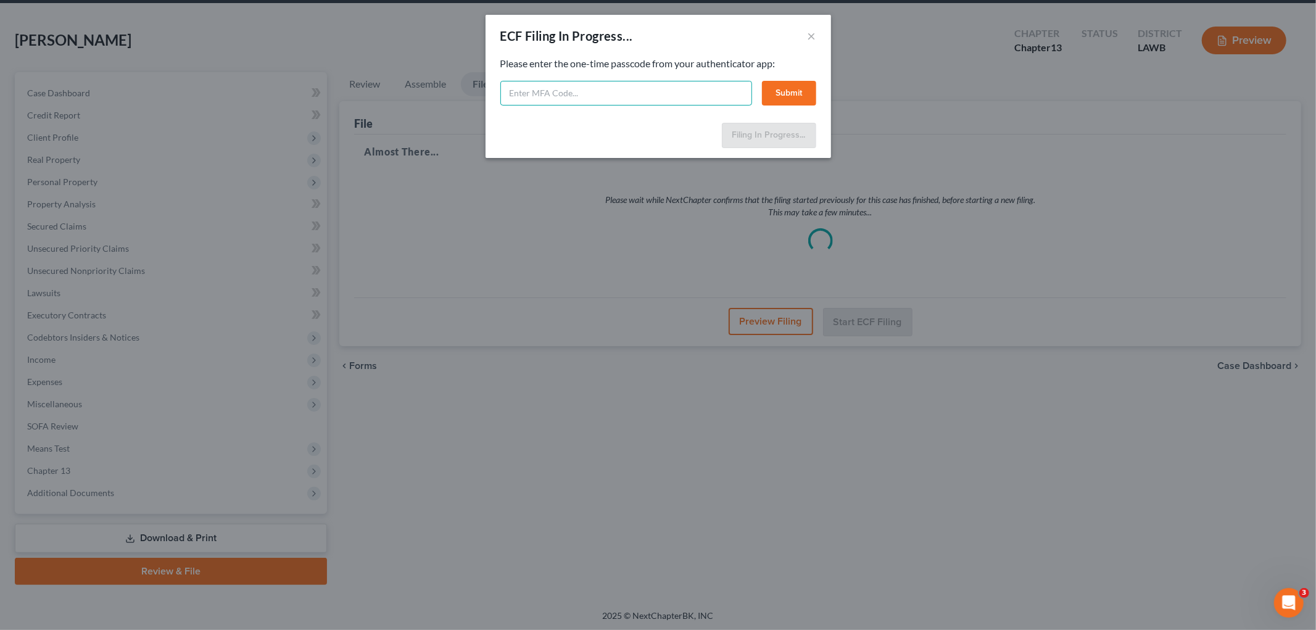
click at [572, 87] on input "text" at bounding box center [626, 93] width 252 height 25
type input "168391"
drag, startPoint x: 787, startPoint y: 86, endPoint x: 802, endPoint y: 94, distance: 16.6
click at [787, 84] on button "Submit" at bounding box center [789, 93] width 54 height 25
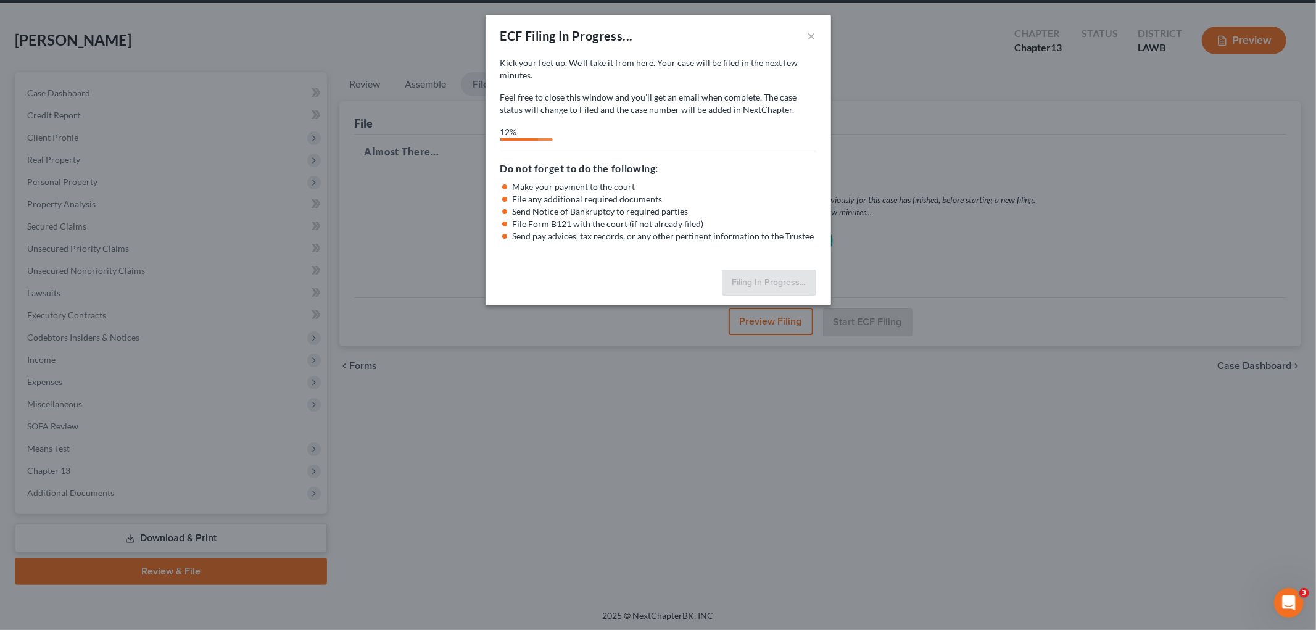
select select "3"
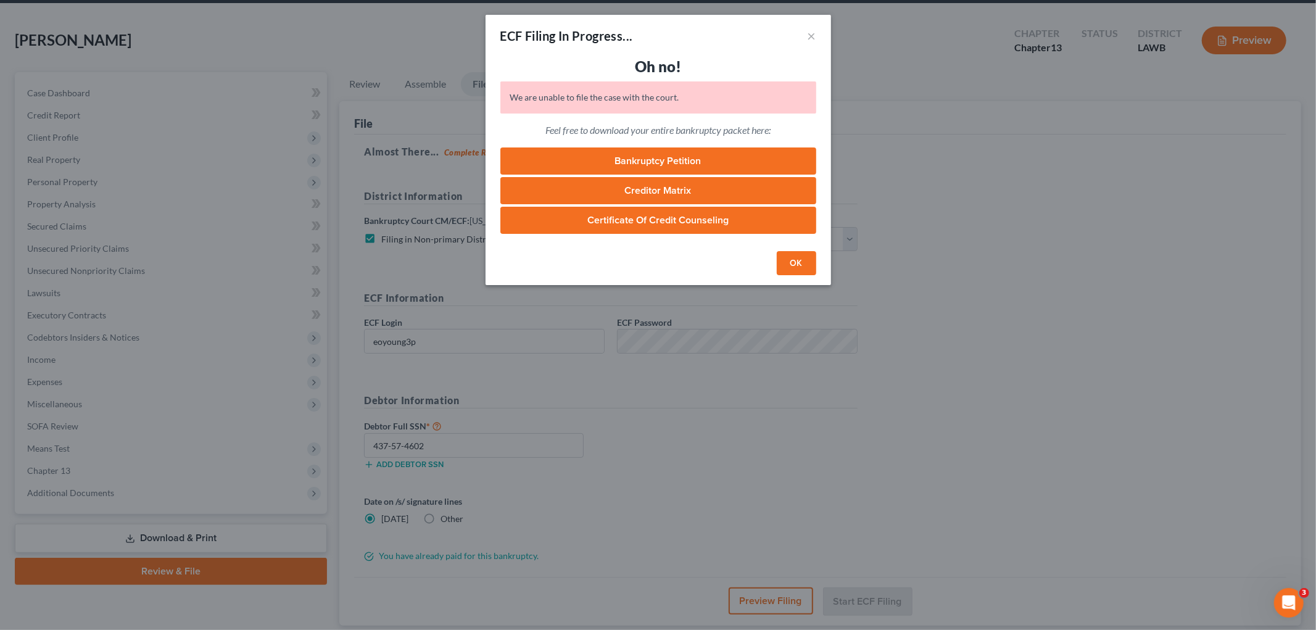
click at [791, 258] on button "OK" at bounding box center [796, 263] width 39 height 25
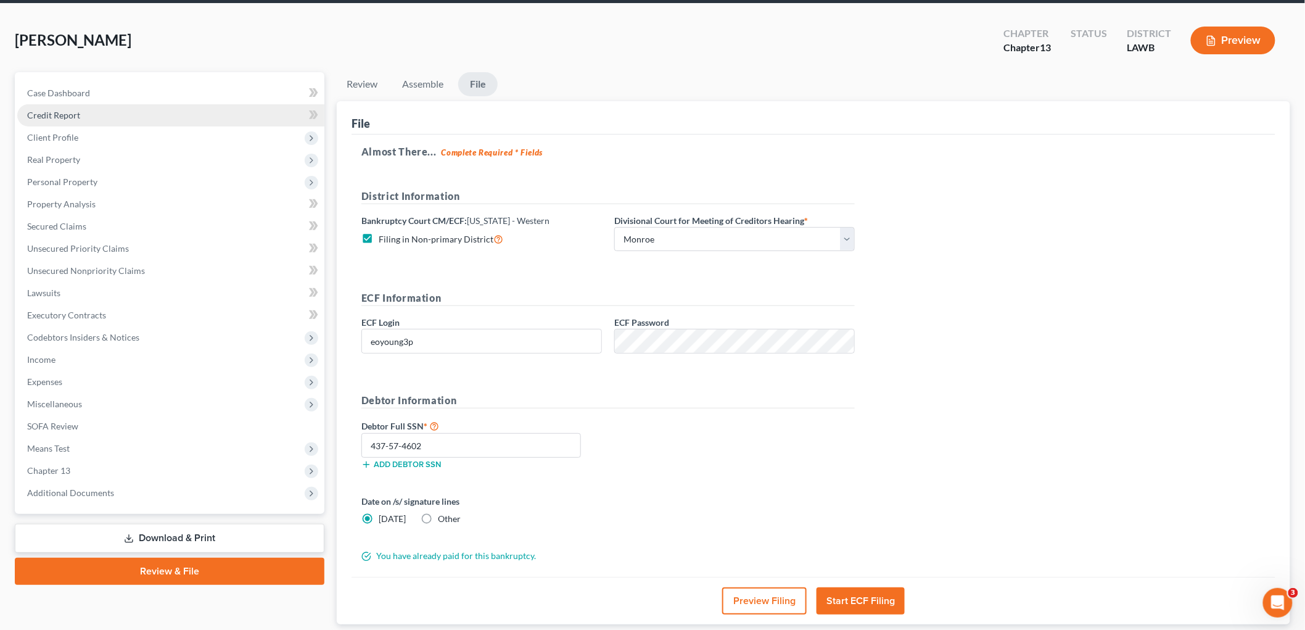
scroll to position [0, 0]
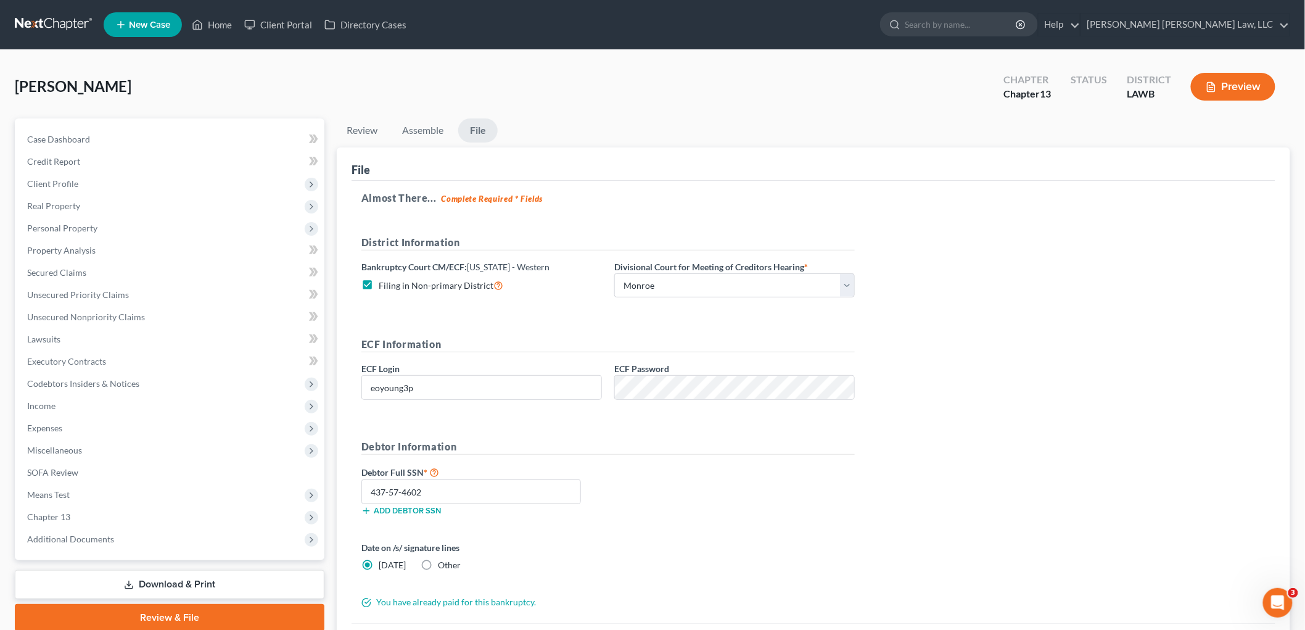
click at [59, 19] on link at bounding box center [54, 25] width 79 height 22
